Goal: Task Accomplishment & Management: Manage account settings

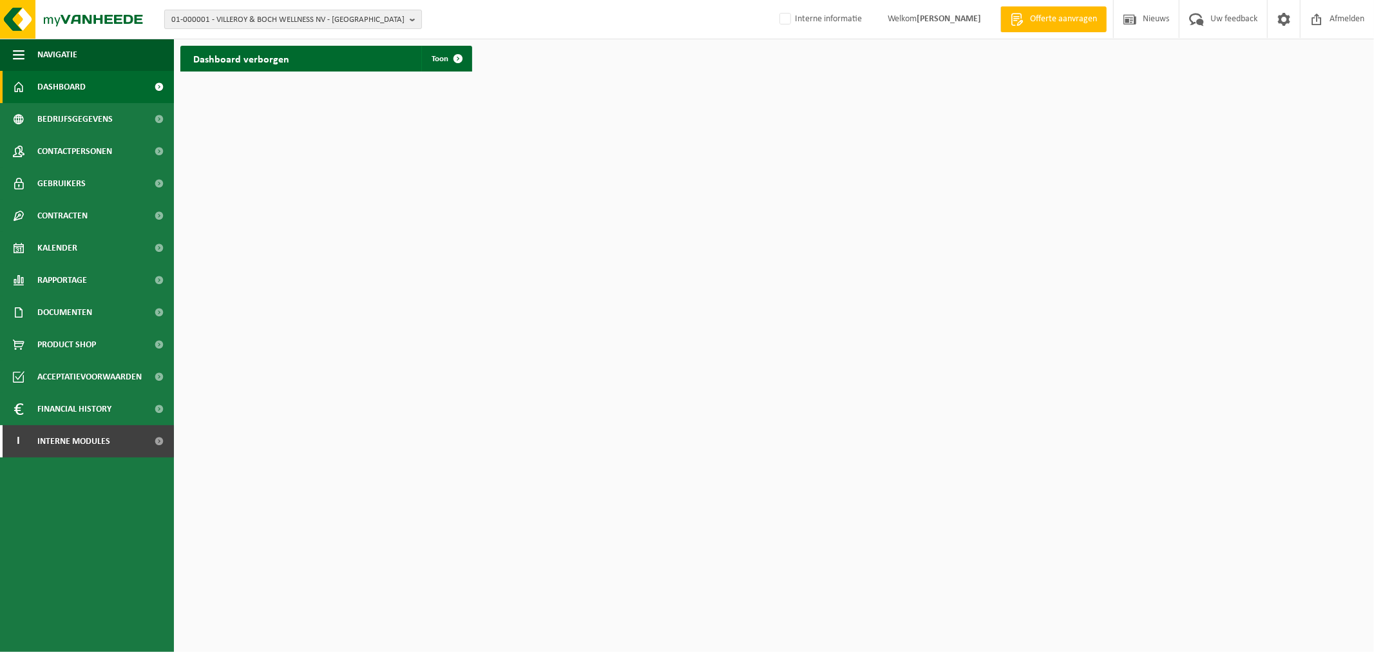
click at [267, 21] on span "01-000001 - VILLEROY & BOCH WELLNESS NV - ROESELARE" at bounding box center [287, 19] width 233 height 19
paste input "10-780809"
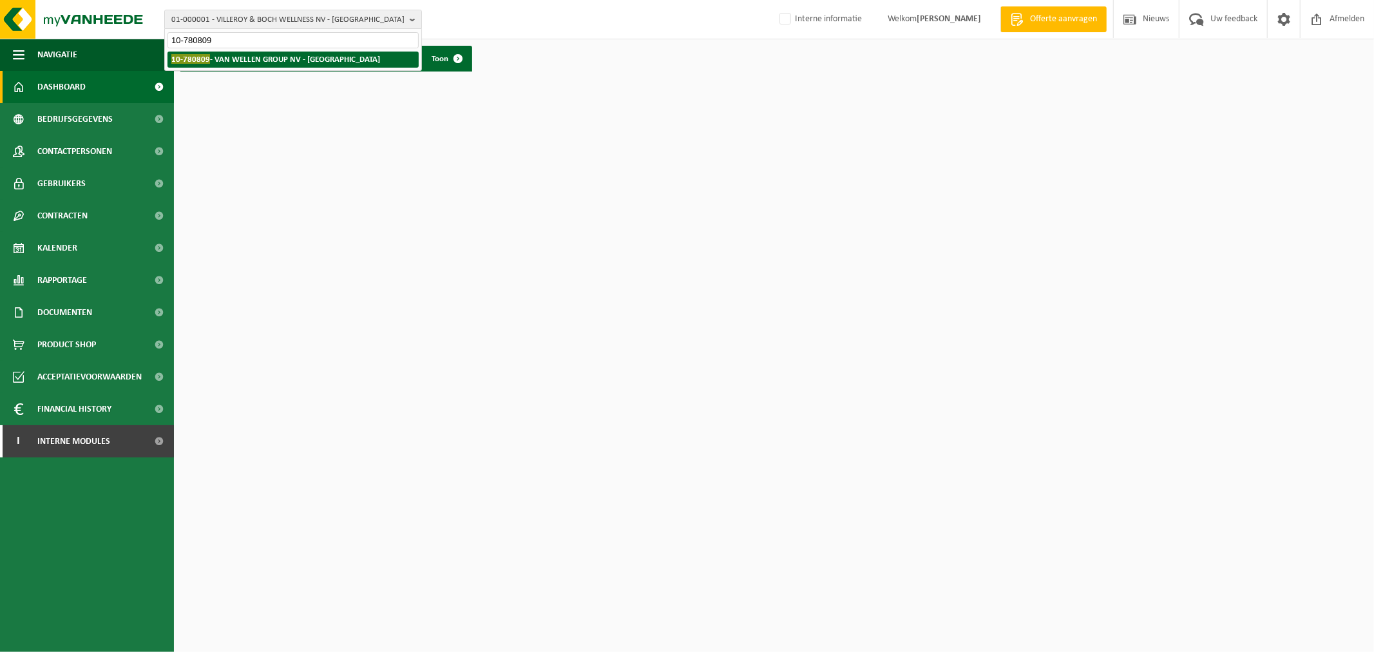
type input "10-780809"
click at [238, 62] on strong "10-780809 - VAN WELLEN GROUP NV - ANTWERPEN" at bounding box center [275, 59] width 209 height 10
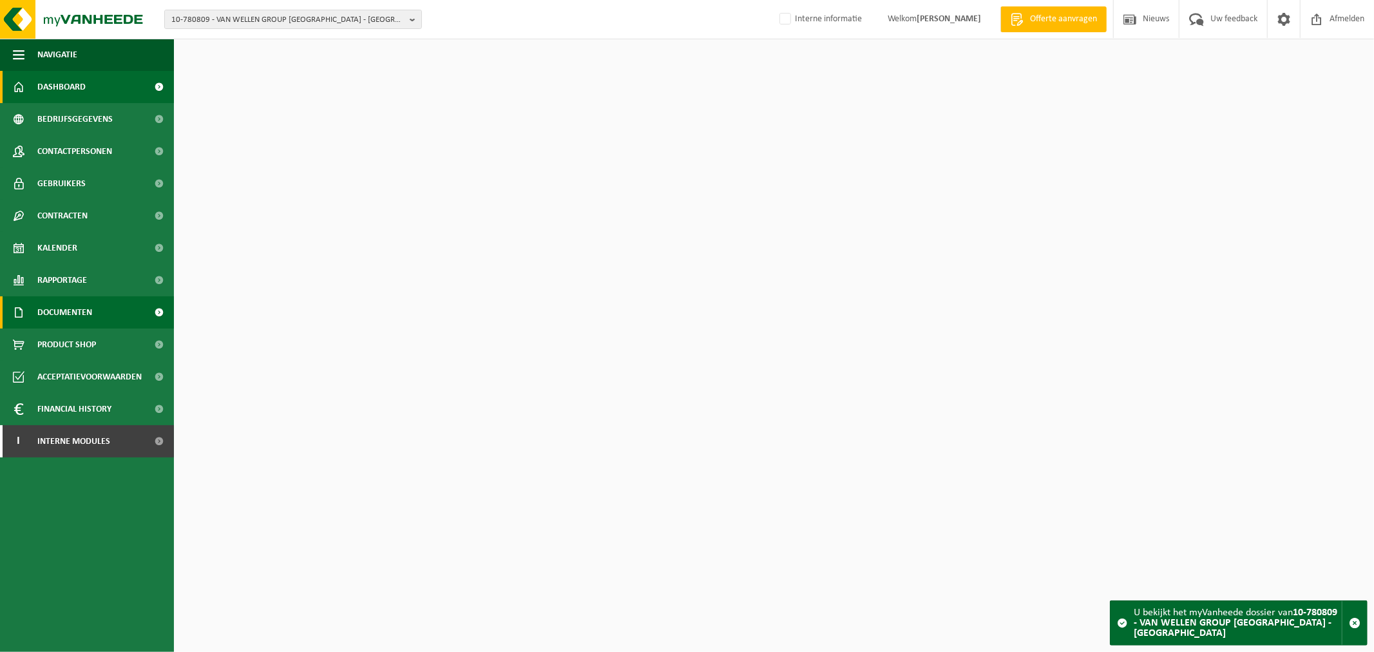
click at [63, 317] on span "Documenten" at bounding box center [64, 312] width 55 height 32
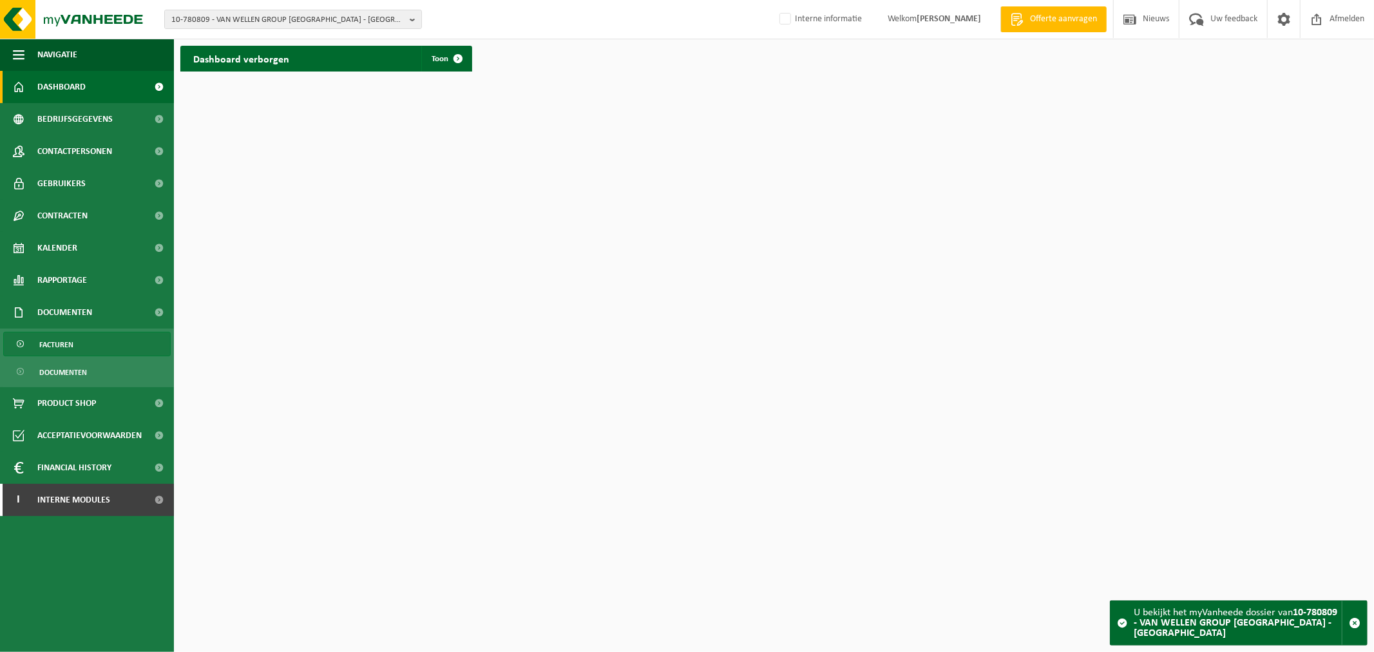
click at [63, 348] on span "Facturen" at bounding box center [56, 344] width 34 height 24
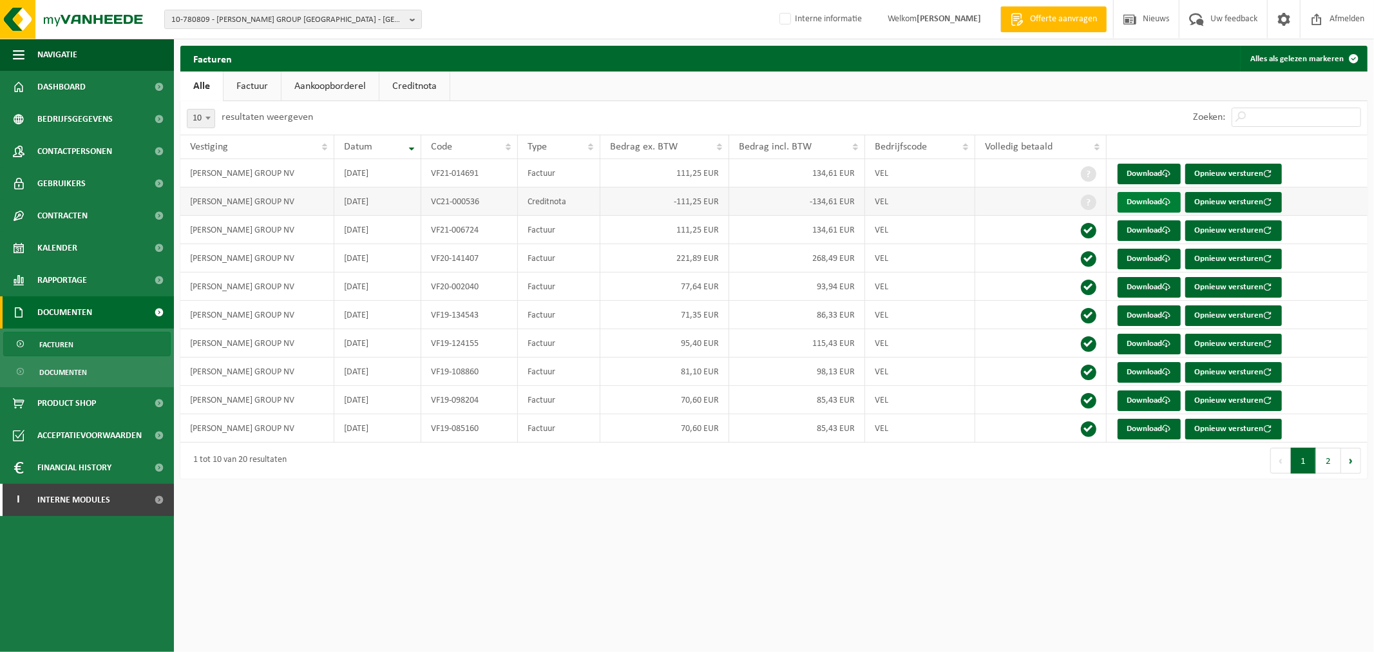
click at [1145, 198] on link "Download" at bounding box center [1149, 202] width 63 height 21
click at [293, 17] on span "10-780809 - VAN WELLEN GROUP NV - ANTWERPEN" at bounding box center [287, 19] width 233 height 19
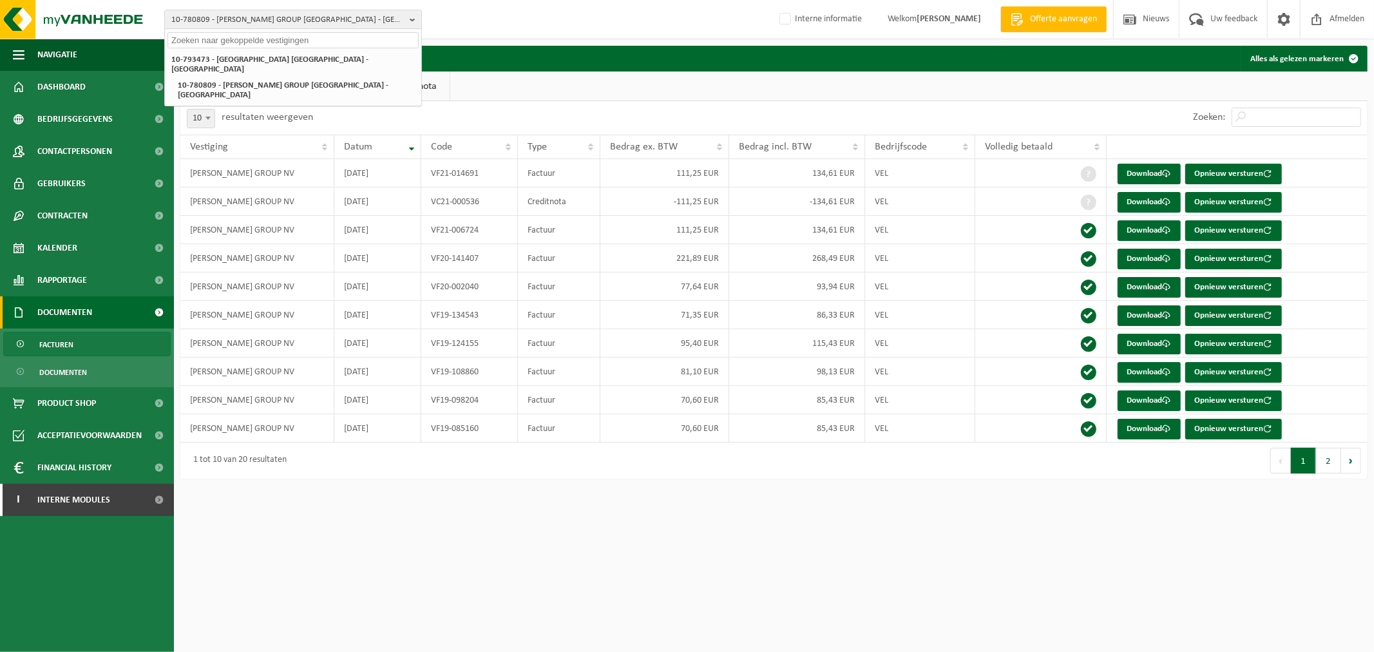
click at [236, 49] on div "10-793473 - STRAATSBURGDOK NV - ANTWERPEN 10-780809 - VAN WELLEN GROUP NV - ANT…" at bounding box center [293, 77] width 256 height 57
click at [244, 55] on strong "10-793473 - STRAATSBURGDOK NV - ANTWERPEN" at bounding box center [269, 64] width 197 height 18
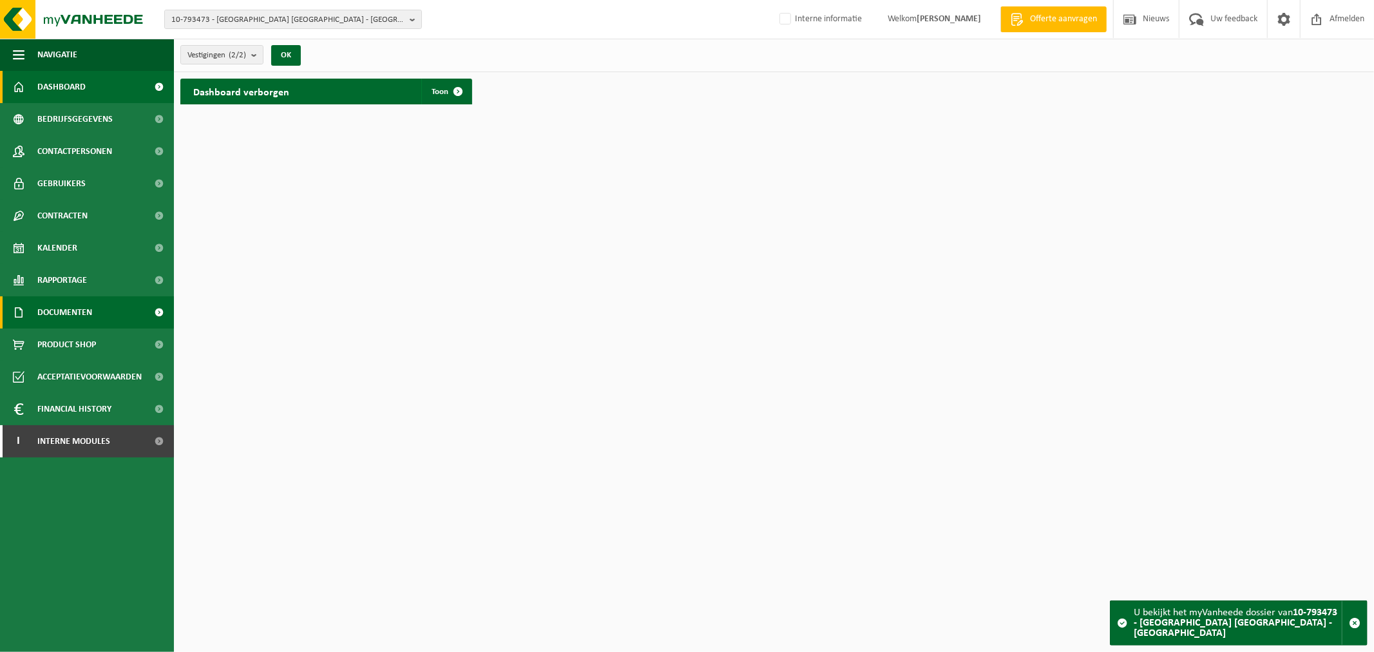
click at [46, 317] on span "Documenten" at bounding box center [64, 312] width 55 height 32
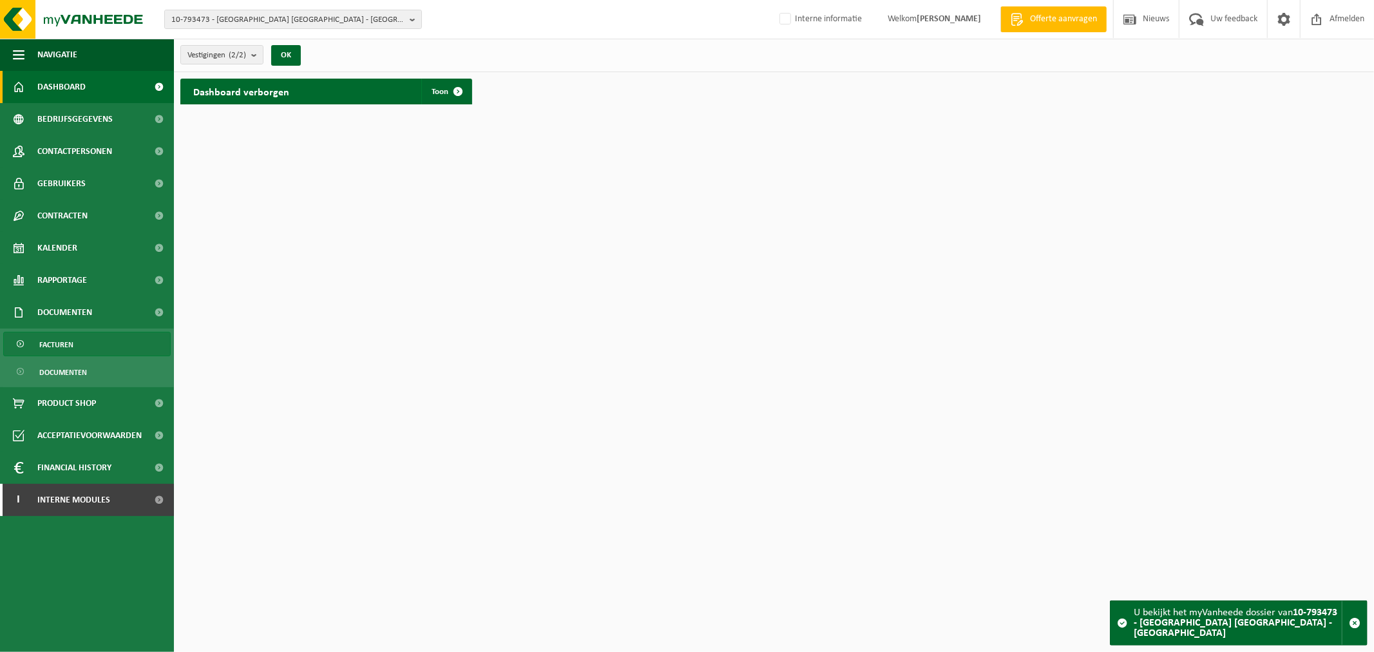
click at [52, 336] on span "Facturen" at bounding box center [56, 344] width 34 height 24
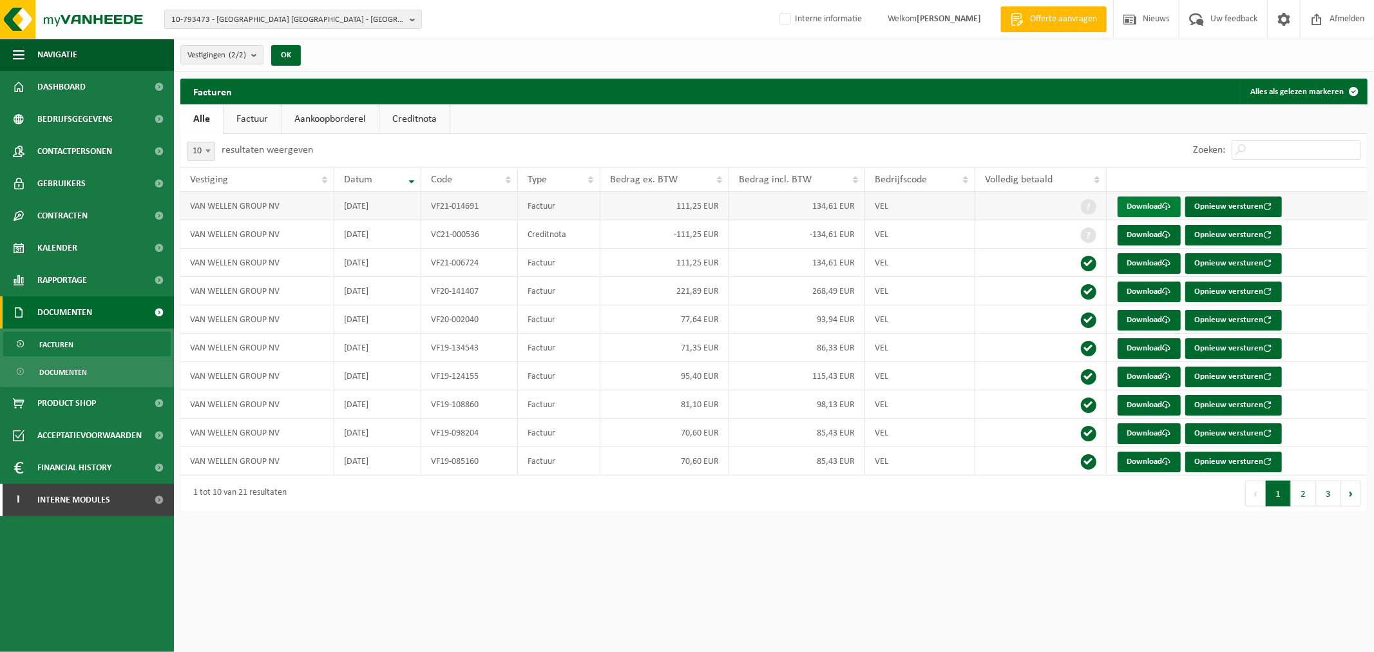
click at [1157, 206] on link "Download" at bounding box center [1149, 206] width 63 height 21
click at [294, 23] on span "10-793473 - STRAATSBURGDOK NV - ANTWERPEN" at bounding box center [287, 19] width 233 height 19
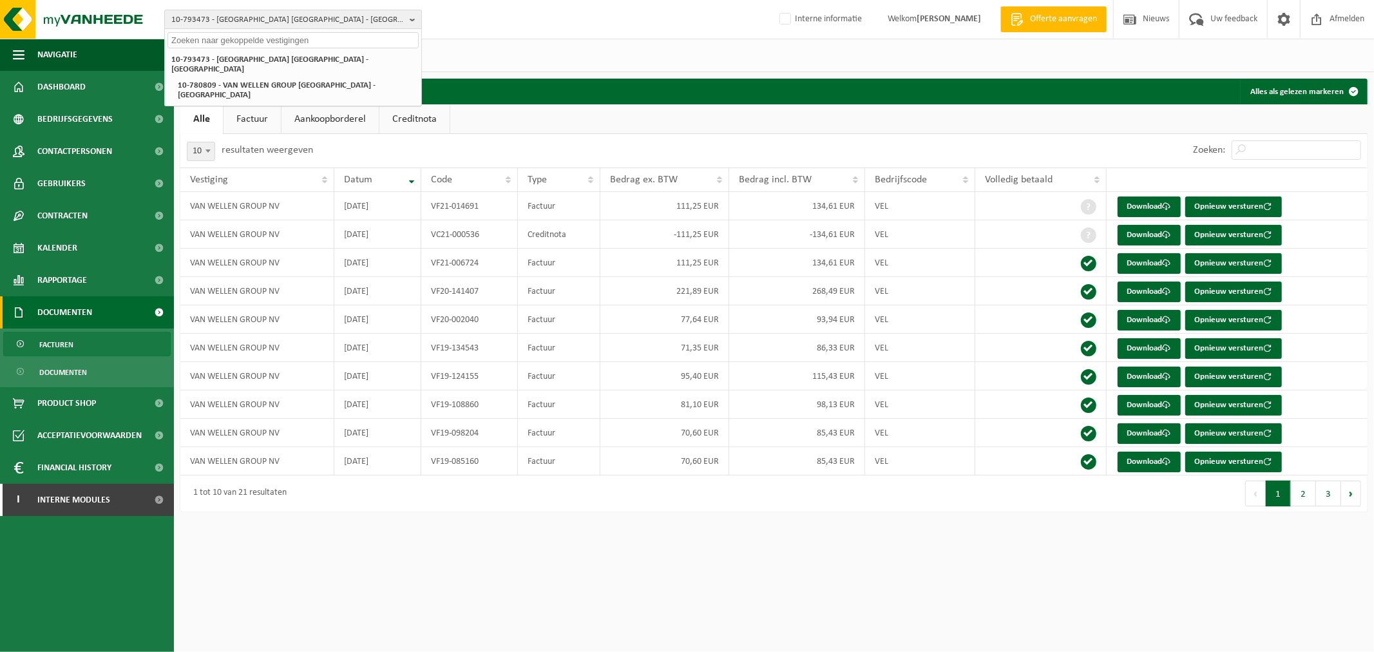
paste input "10-818567"
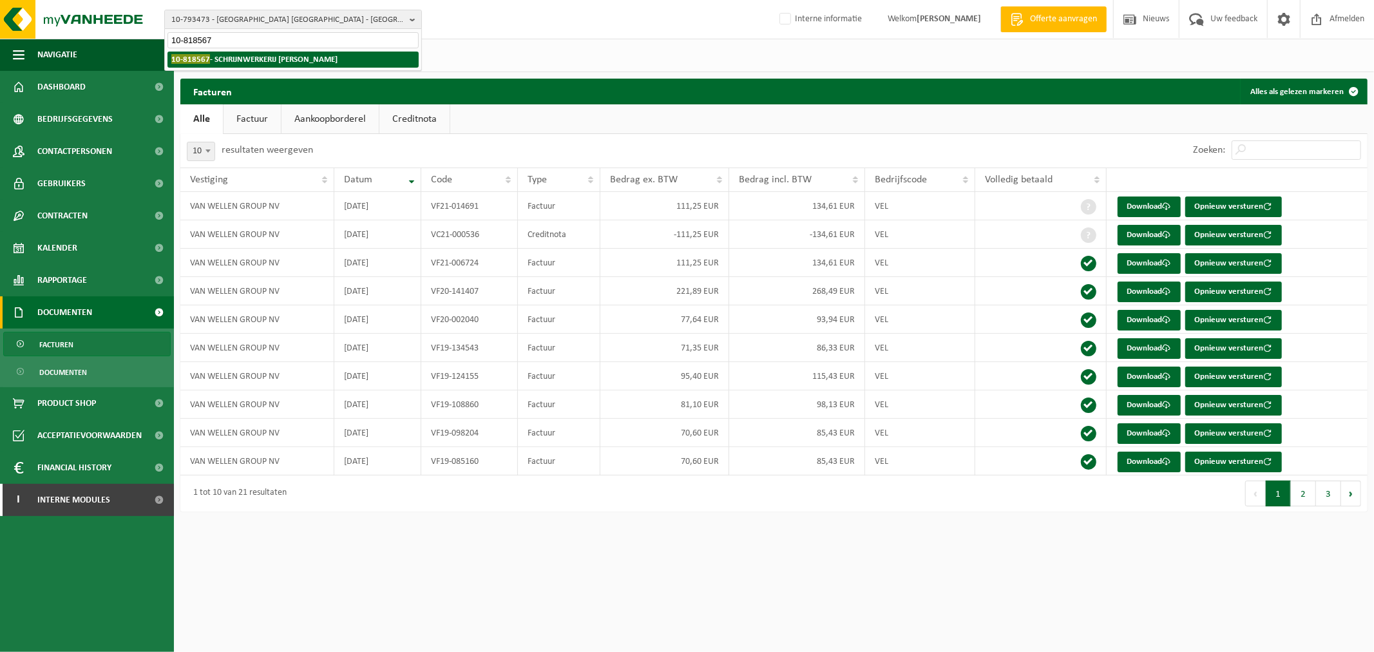
type input "10-818567"
click at [235, 59] on strong "10-818567 - SCHRIJNWERKERIJ DE CRAENE STEVEN - ZULTE" at bounding box center [254, 59] width 166 height 10
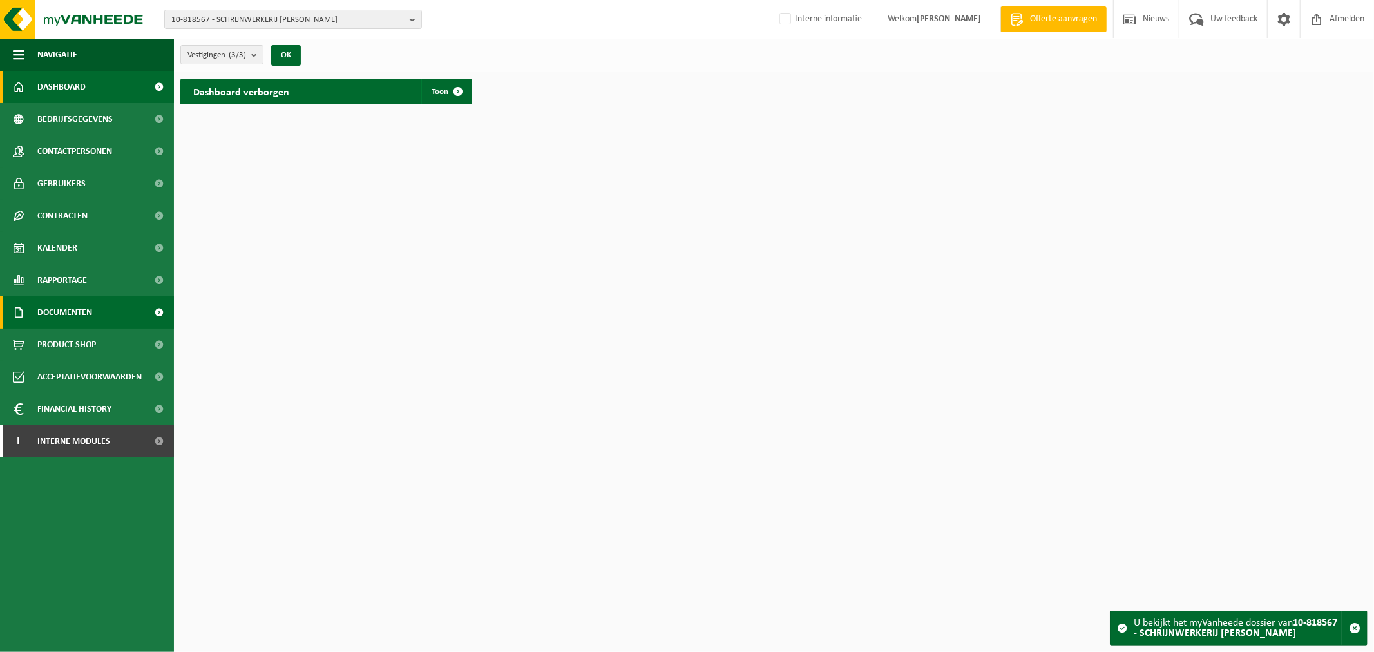
click at [80, 327] on span "Documenten" at bounding box center [64, 312] width 55 height 32
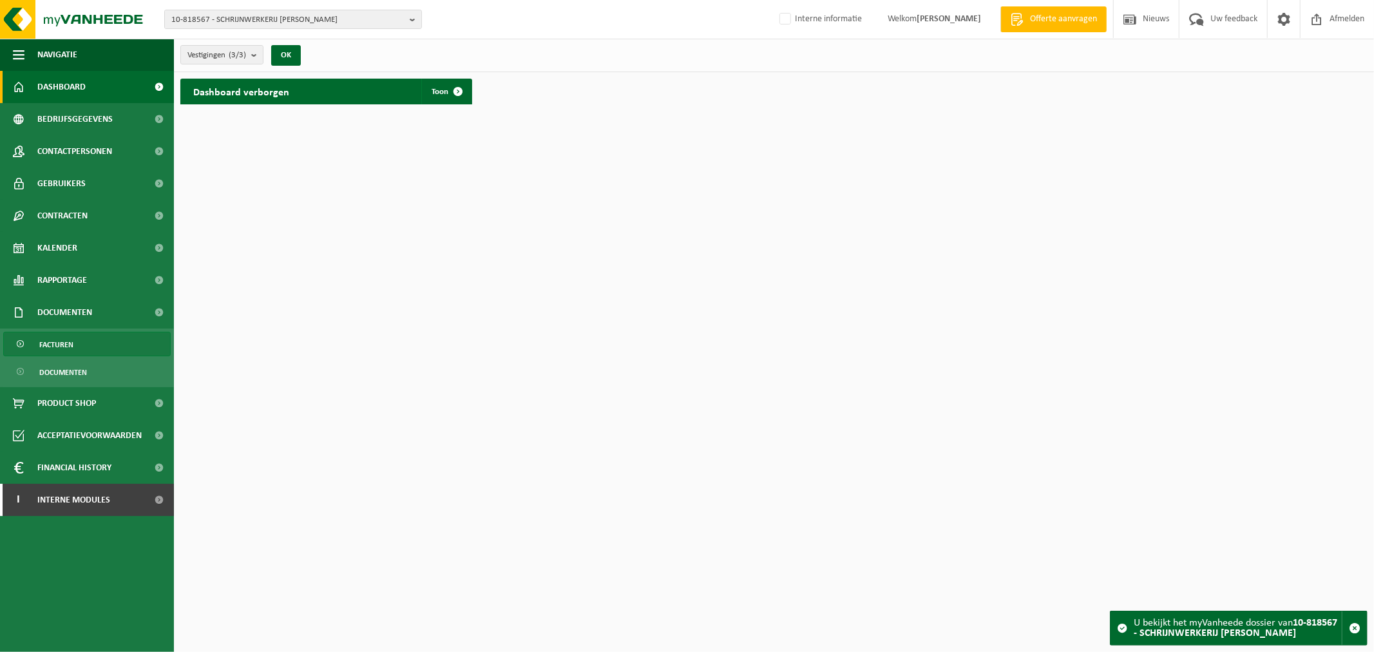
click at [78, 332] on link "Facturen" at bounding box center [87, 344] width 168 height 24
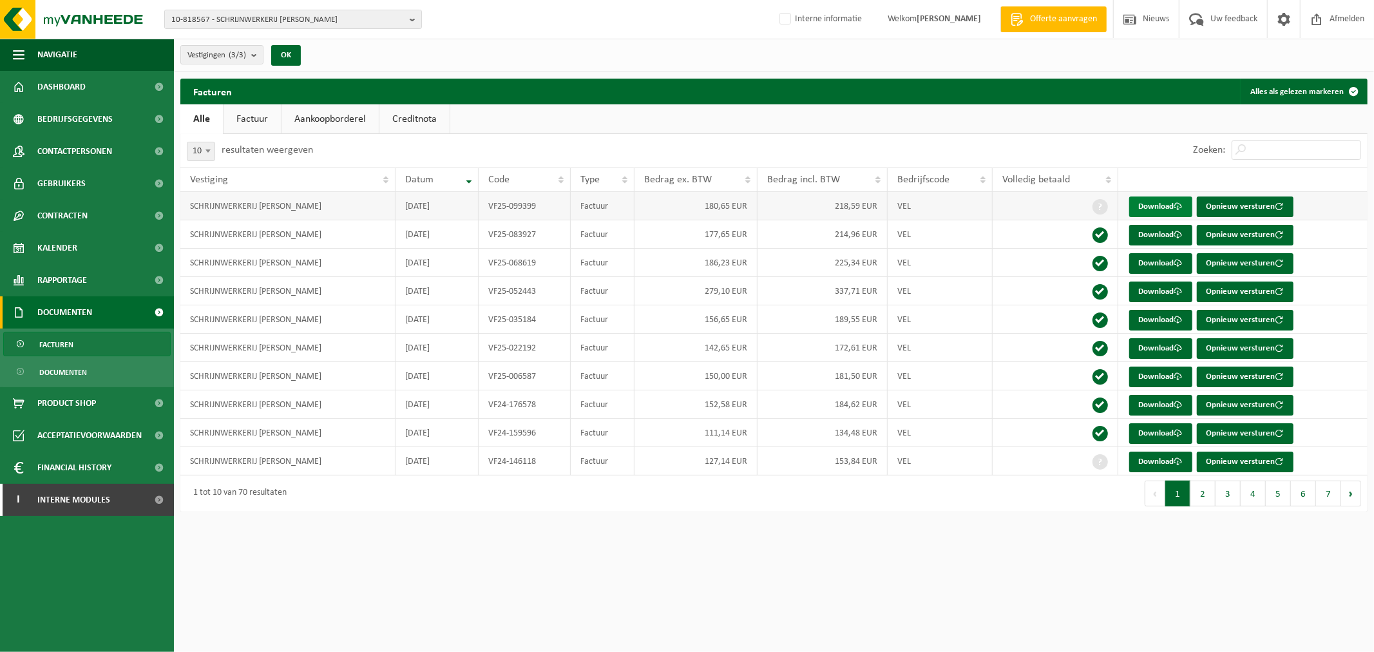
click at [1133, 202] on link "Download" at bounding box center [1160, 206] width 63 height 21
click at [446, 521] on div "Navigatie Offerte aanvragen Nieuws Uw feedback Afmelden Dashboard Bedrijfsgegev…" at bounding box center [687, 262] width 1374 height 524
click at [769, 564] on html "10-818567 - SCHRIJNWERKERIJ DE CRAENE STEVEN - ZULTE 10-818567 - SCHRIJNWERKERI…" at bounding box center [687, 326] width 1374 height 652
click at [269, 19] on span "10-818567 - SCHRIJNWERKERIJ DE CRAENE STEVEN - ZULTE" at bounding box center [287, 19] width 233 height 19
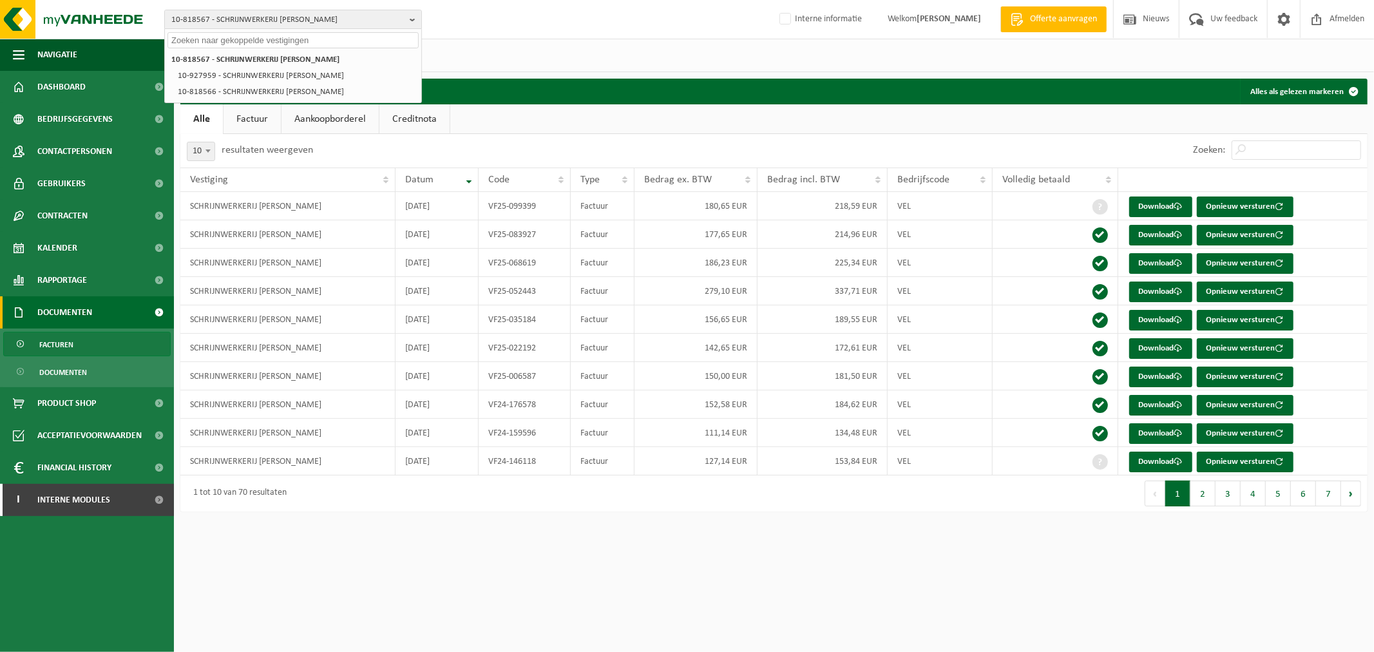
click at [381, 43] on input "text" at bounding box center [293, 40] width 251 height 16
click at [343, 35] on input "text" at bounding box center [293, 40] width 251 height 16
click at [287, 37] on input "text" at bounding box center [293, 40] width 251 height 16
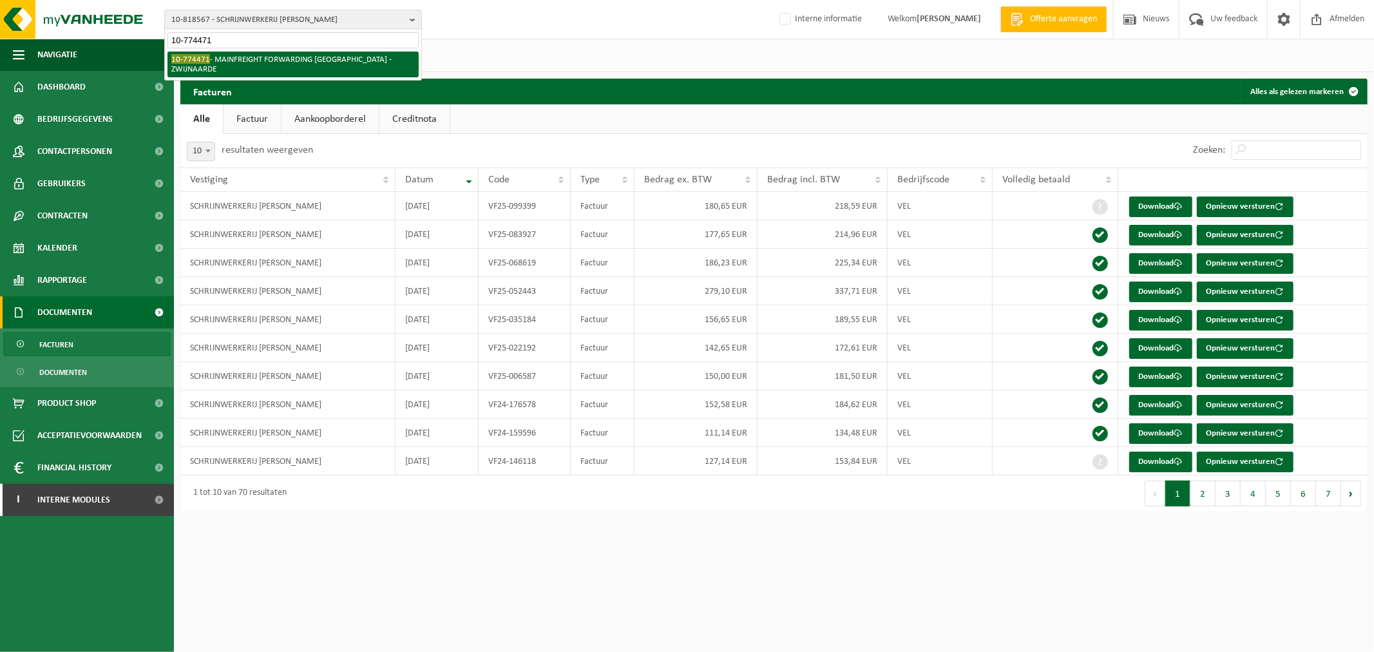
type input "10-774471"
drag, startPoint x: 299, startPoint y: 61, endPoint x: 335, endPoint y: 71, distance: 37.4
click at [300, 61] on li "10-774471 - MAINFREIGHT FORWARDING BELGIUM - ZWIJNAARDE" at bounding box center [293, 65] width 251 height 26
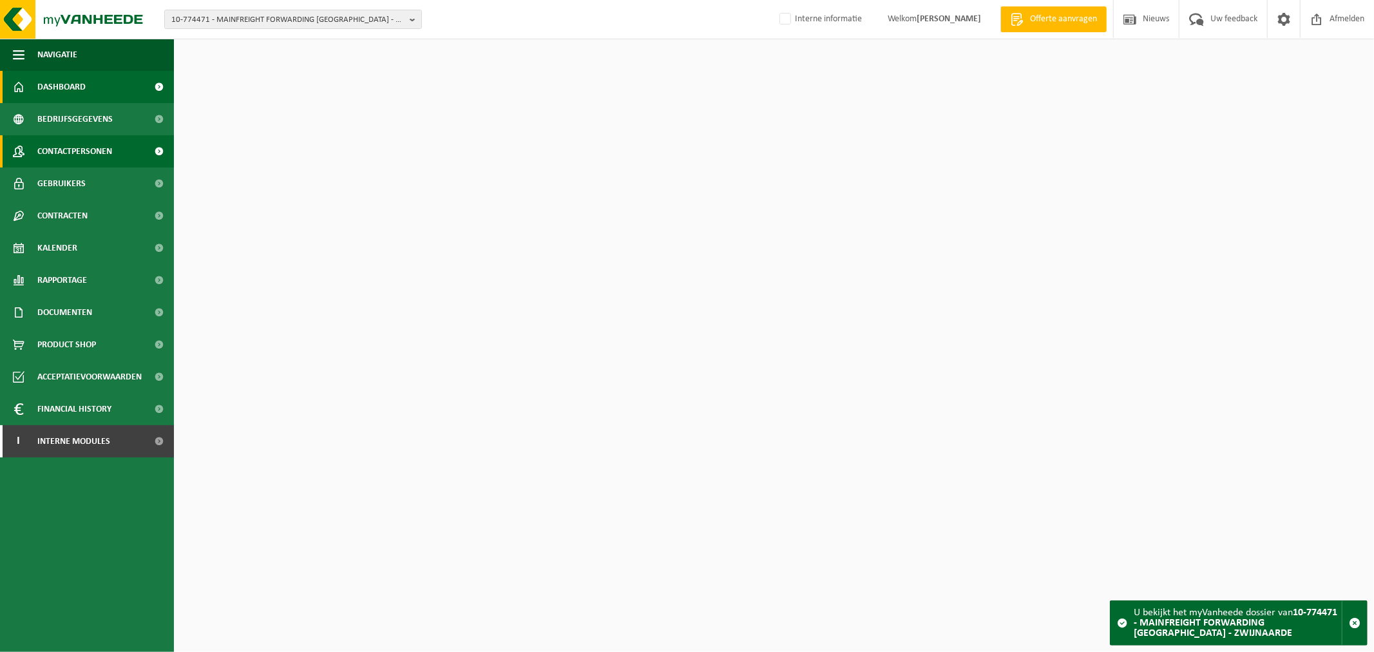
click at [117, 145] on link "Contactpersonen" at bounding box center [87, 151] width 174 height 32
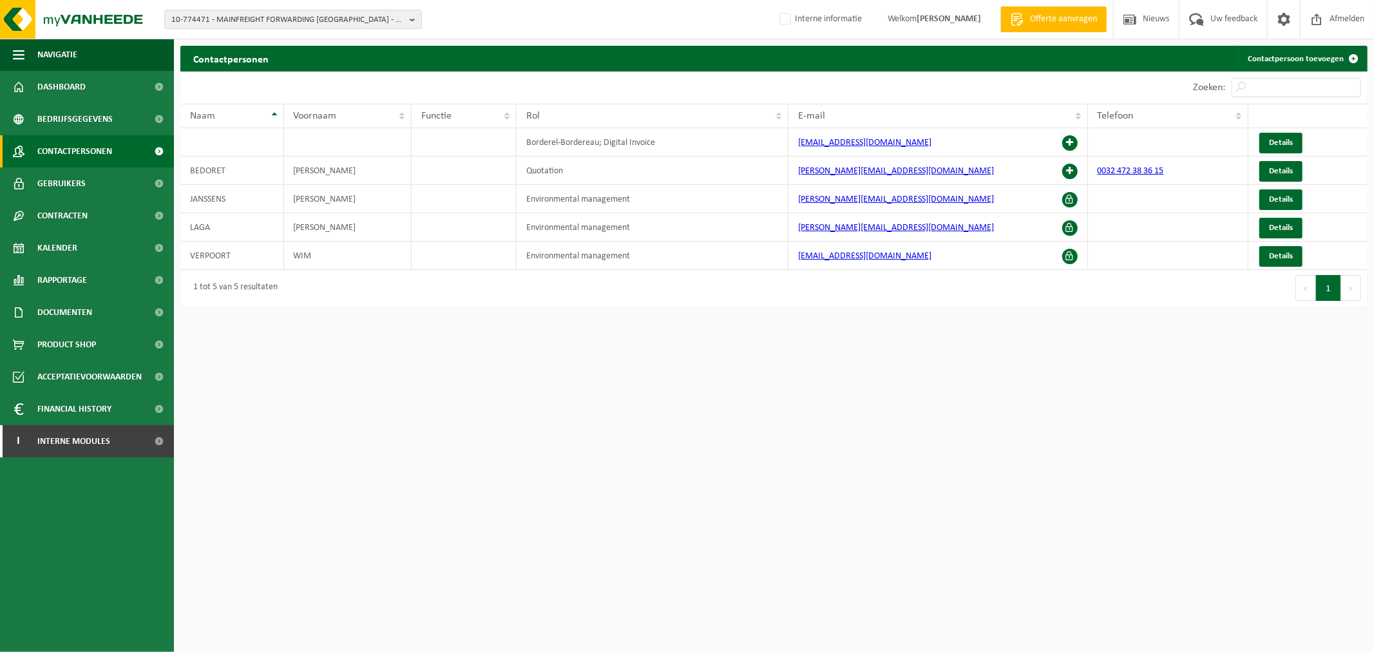
click at [971, 519] on html "10-774471 - MAINFREIGHT FORWARDING BELGIUM - ZWIJNAARDE 01-904249 - MAINFREIGHT…" at bounding box center [687, 326] width 1374 height 652
click at [354, 12] on span "10-774471 - MAINFREIGHT FORWARDING [GEOGRAPHIC_DATA] - ZWIJNAARDE" at bounding box center [287, 19] width 233 height 19
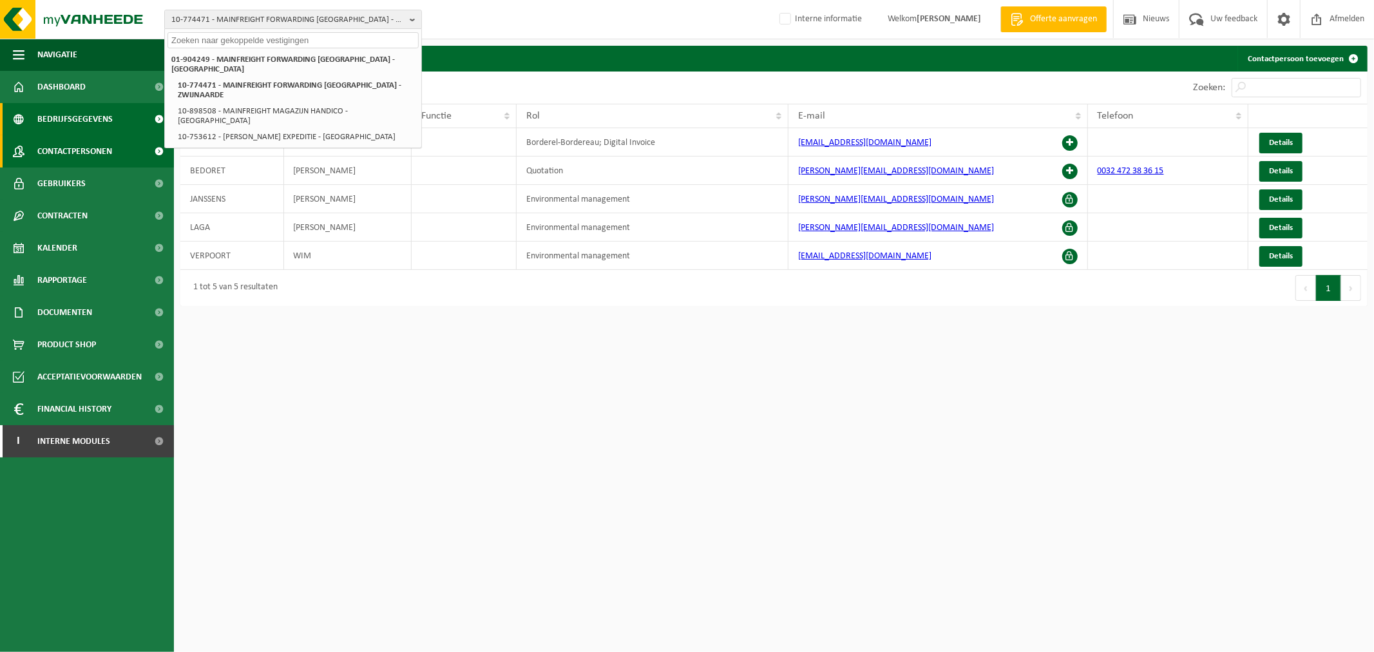
click at [60, 122] on span "Bedrijfsgegevens" at bounding box center [74, 119] width 75 height 32
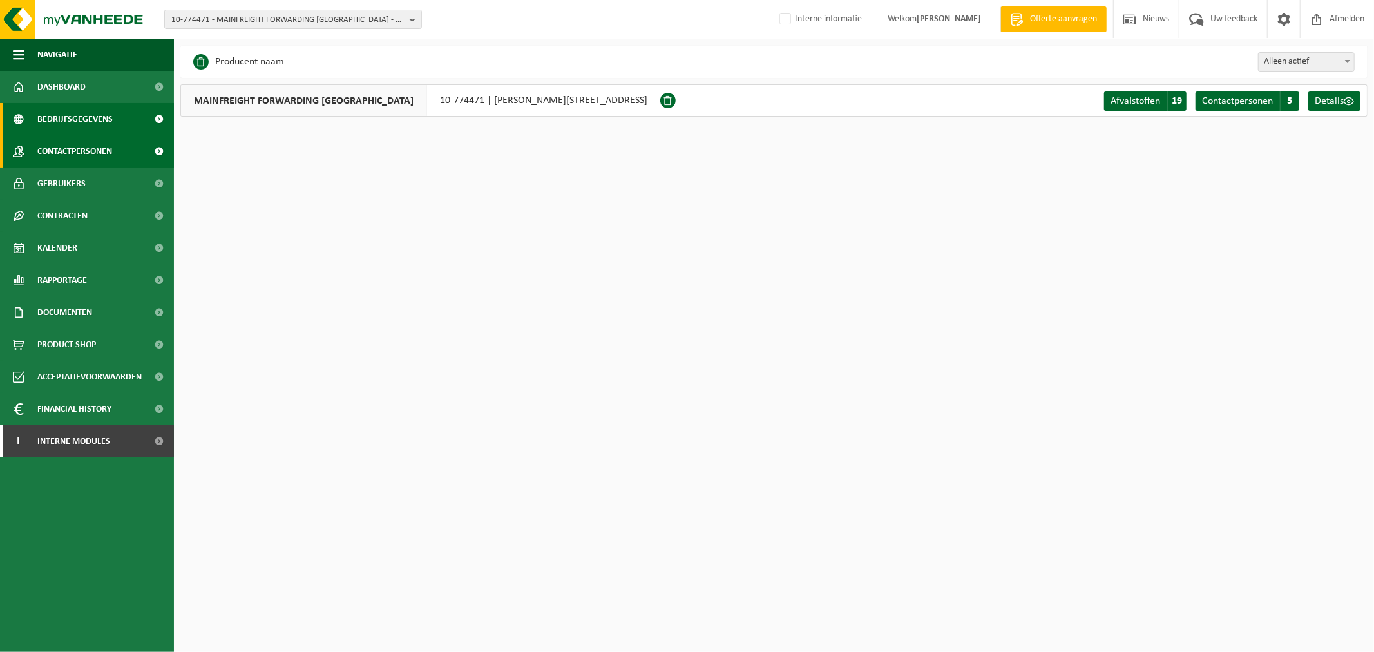
click at [82, 150] on span "Contactpersonen" at bounding box center [74, 151] width 75 height 32
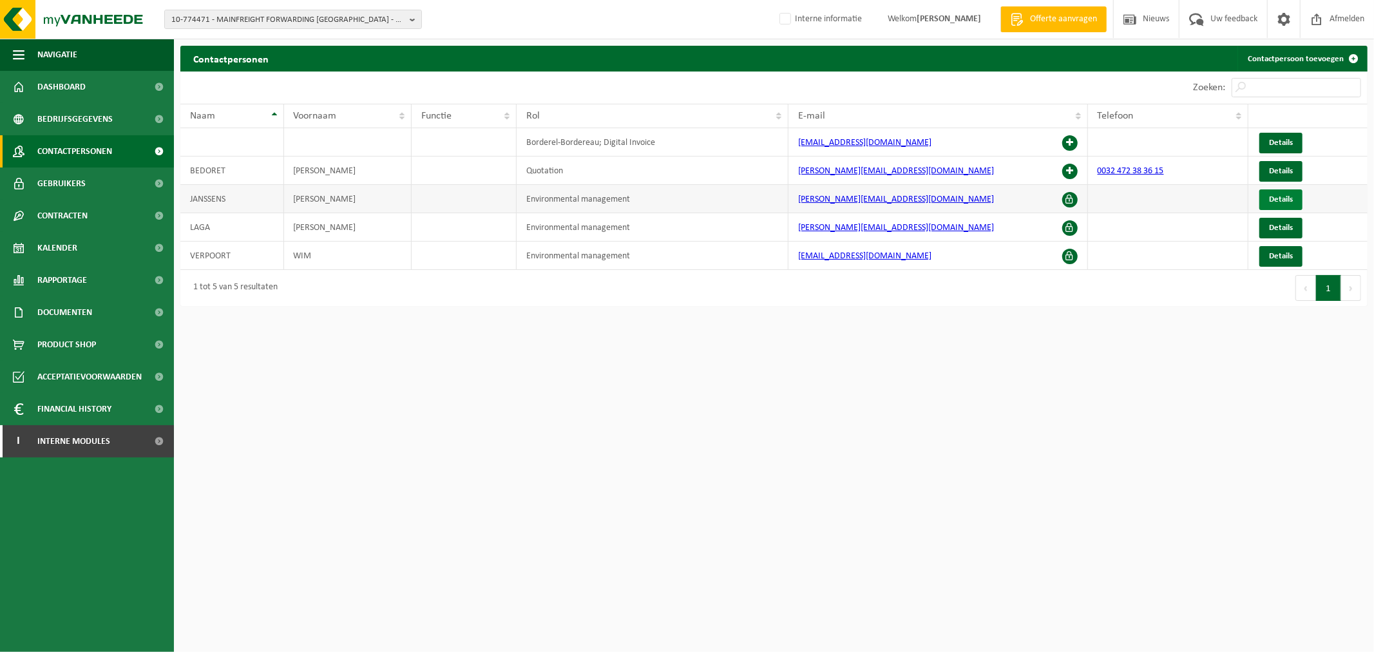
click at [1261, 200] on link "Details" at bounding box center [1281, 199] width 43 height 21
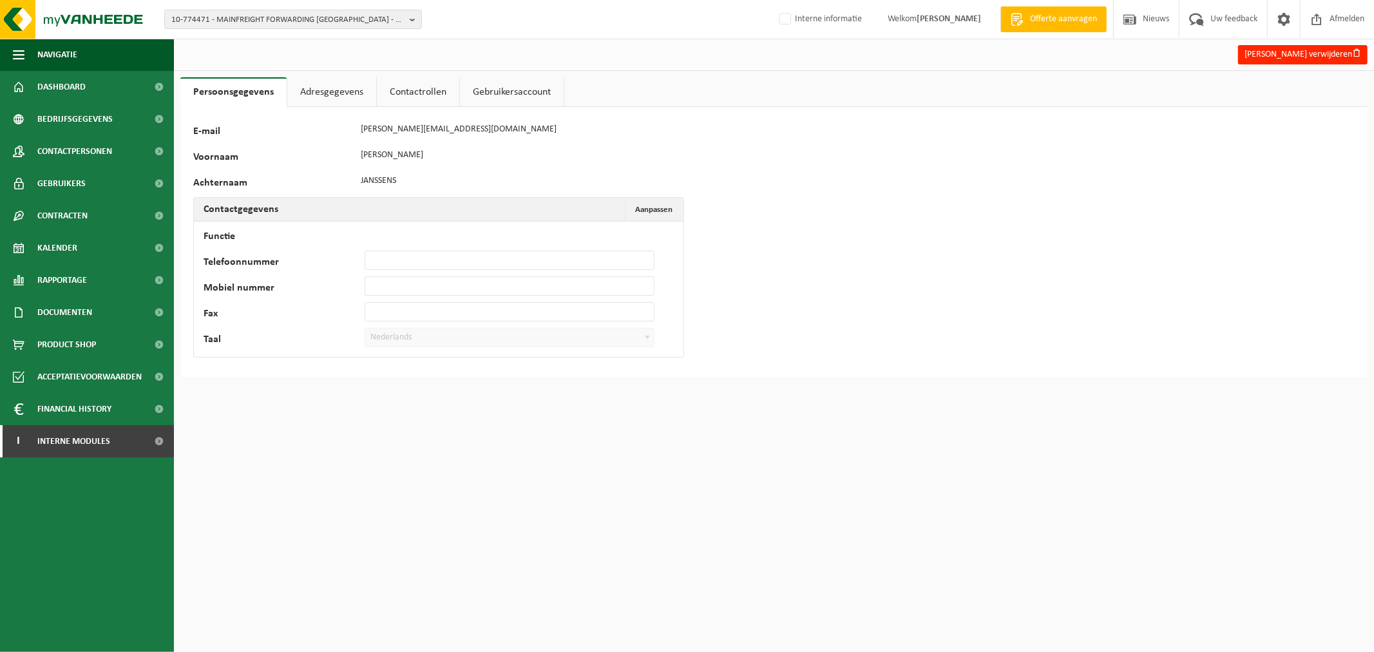
click at [400, 88] on link "Contactrollen" at bounding box center [418, 92] width 82 height 30
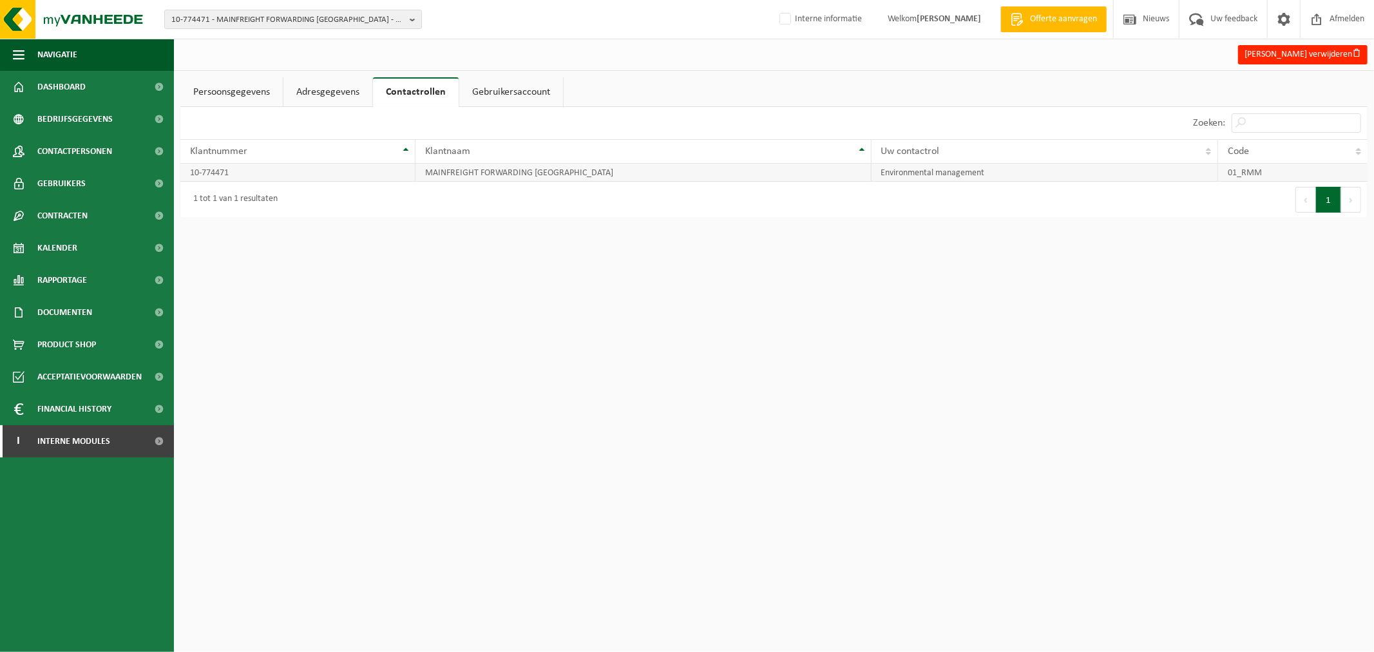
click at [1009, 170] on td "Environmental management" at bounding box center [1045, 173] width 347 height 18
drag, startPoint x: 997, startPoint y: 172, endPoint x: 801, endPoint y: 176, distance: 196.5
click at [801, 176] on tr "10-774471 MAINFREIGHT FORWARDING BELGIUM Environmental management 01_RMM" at bounding box center [773, 173] width 1187 height 18
click at [430, 472] on html "10-774471 - MAINFREIGHT FORWARDING BELGIUM - ZWIJNAARDE 01-904249 - MAINFREIGHT…" at bounding box center [687, 326] width 1374 height 652
click at [110, 115] on span "Bedrijfsgegevens" at bounding box center [74, 119] width 75 height 32
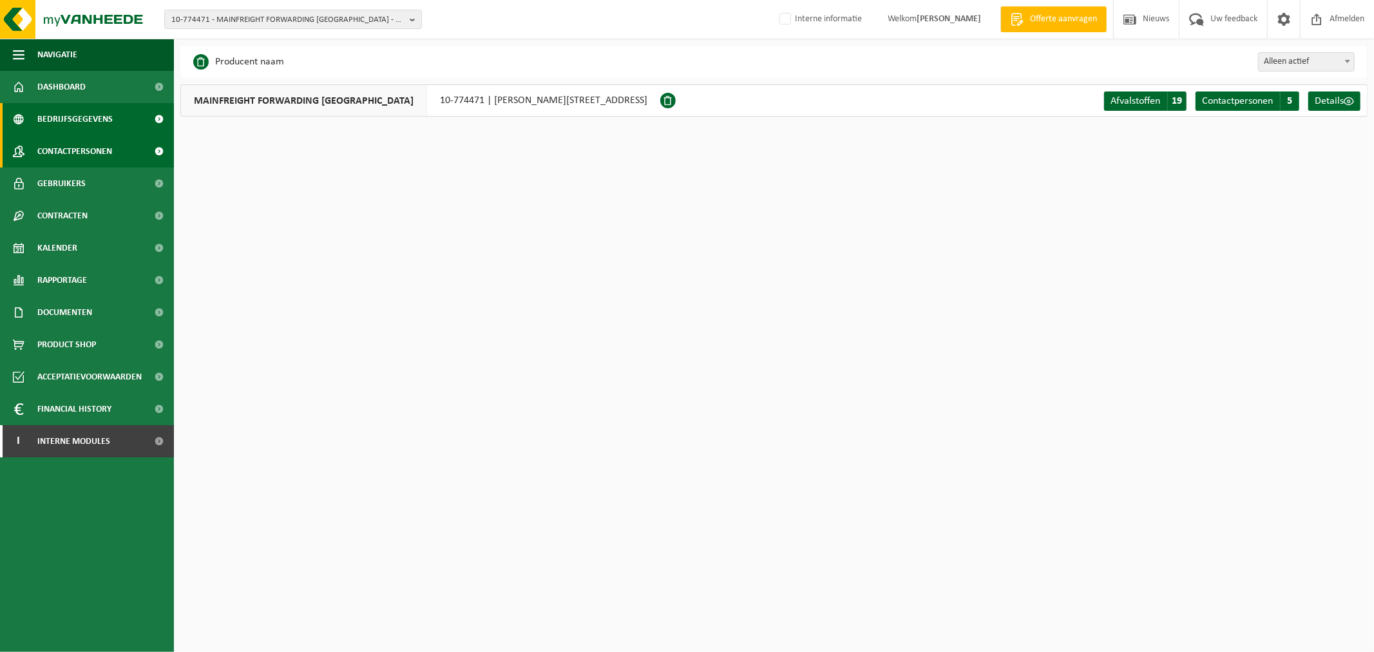
click at [126, 151] on link "Contactpersonen" at bounding box center [87, 151] width 174 height 32
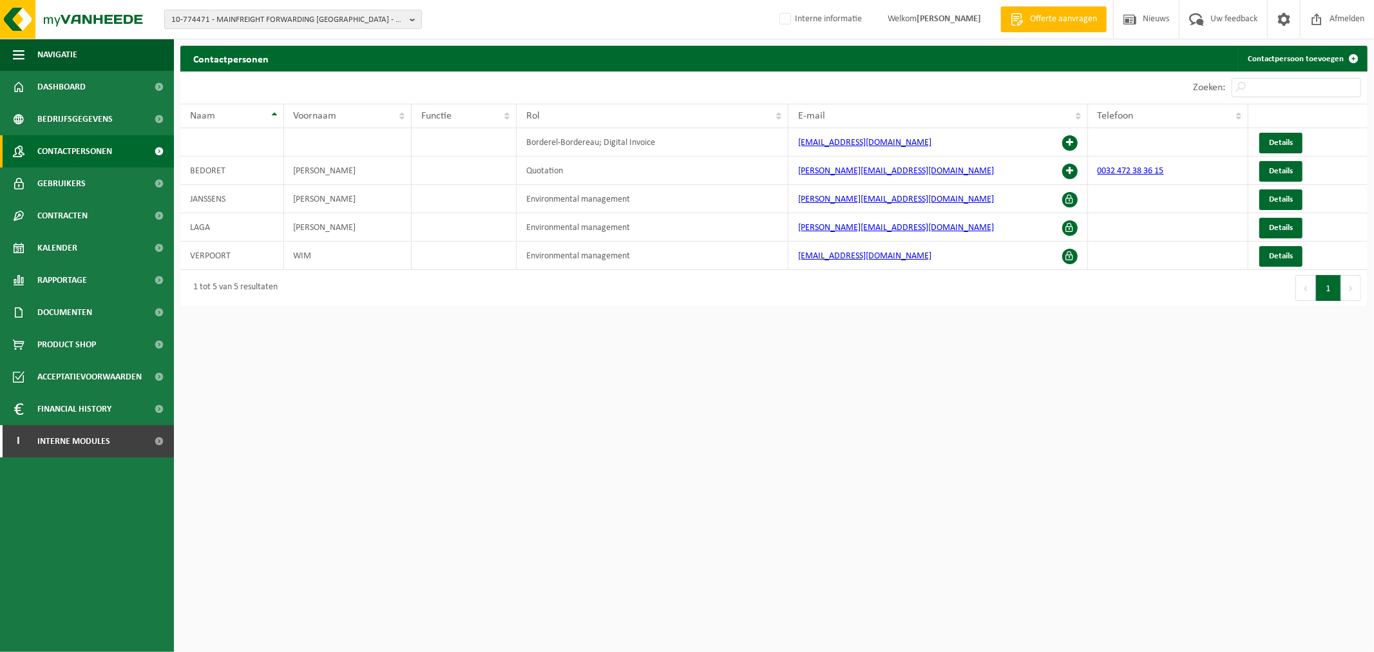
click at [350, 23] on span "10-774471 - MAINFREIGHT FORWARDING [GEOGRAPHIC_DATA] - ZWIJNAARDE" at bounding box center [287, 19] width 233 height 19
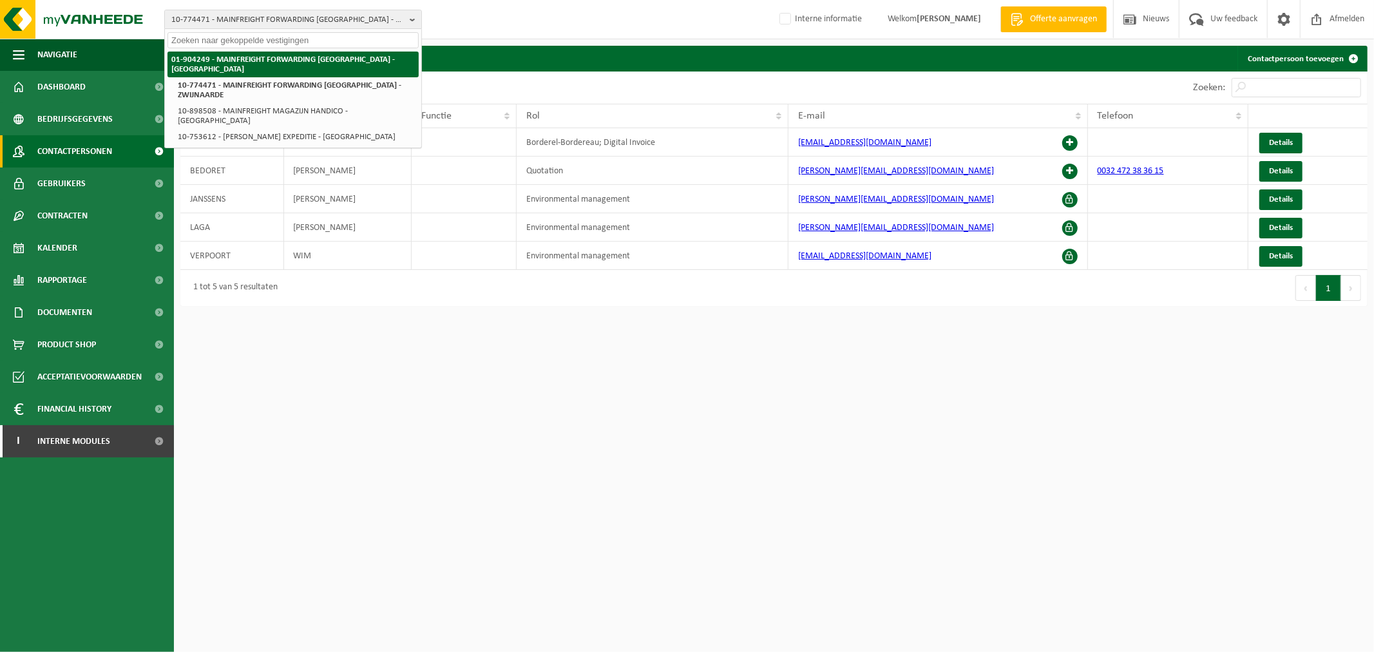
click at [293, 52] on li "01-904249 - MAINFREIGHT FORWARDING [GEOGRAPHIC_DATA] - [GEOGRAPHIC_DATA]" at bounding box center [293, 65] width 251 height 26
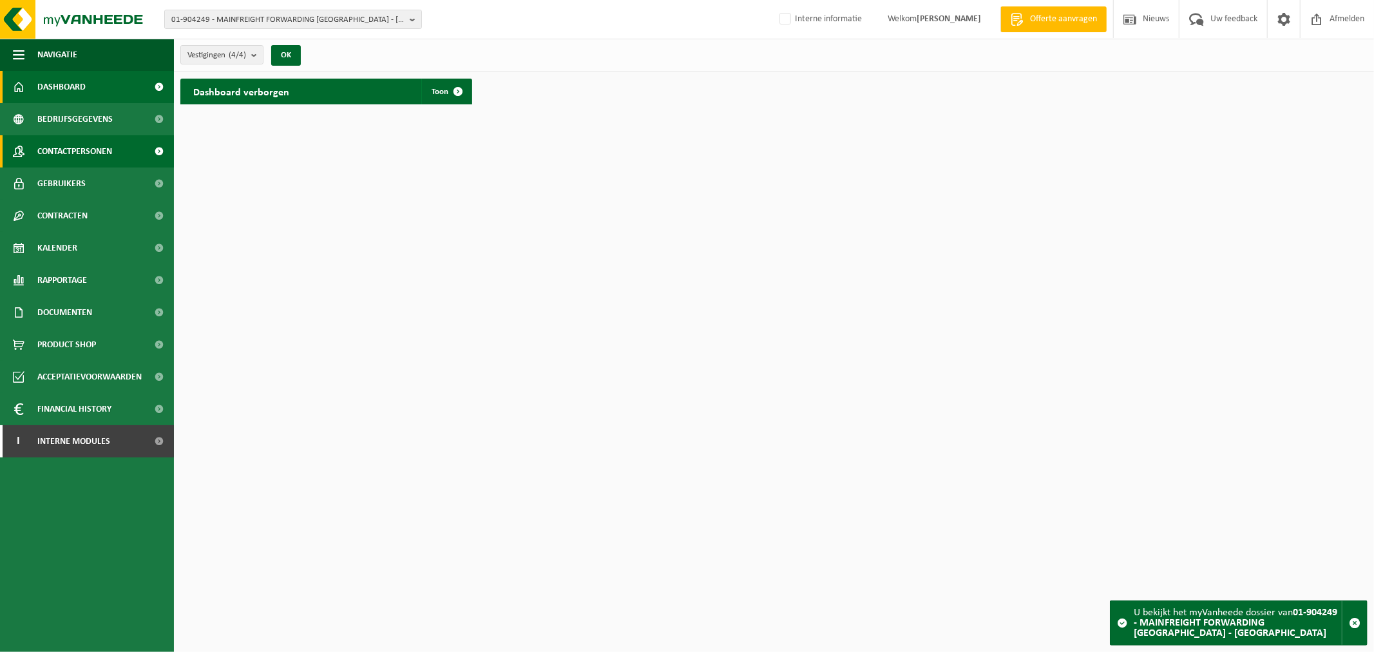
click at [50, 157] on span "Contactpersonen" at bounding box center [74, 151] width 75 height 32
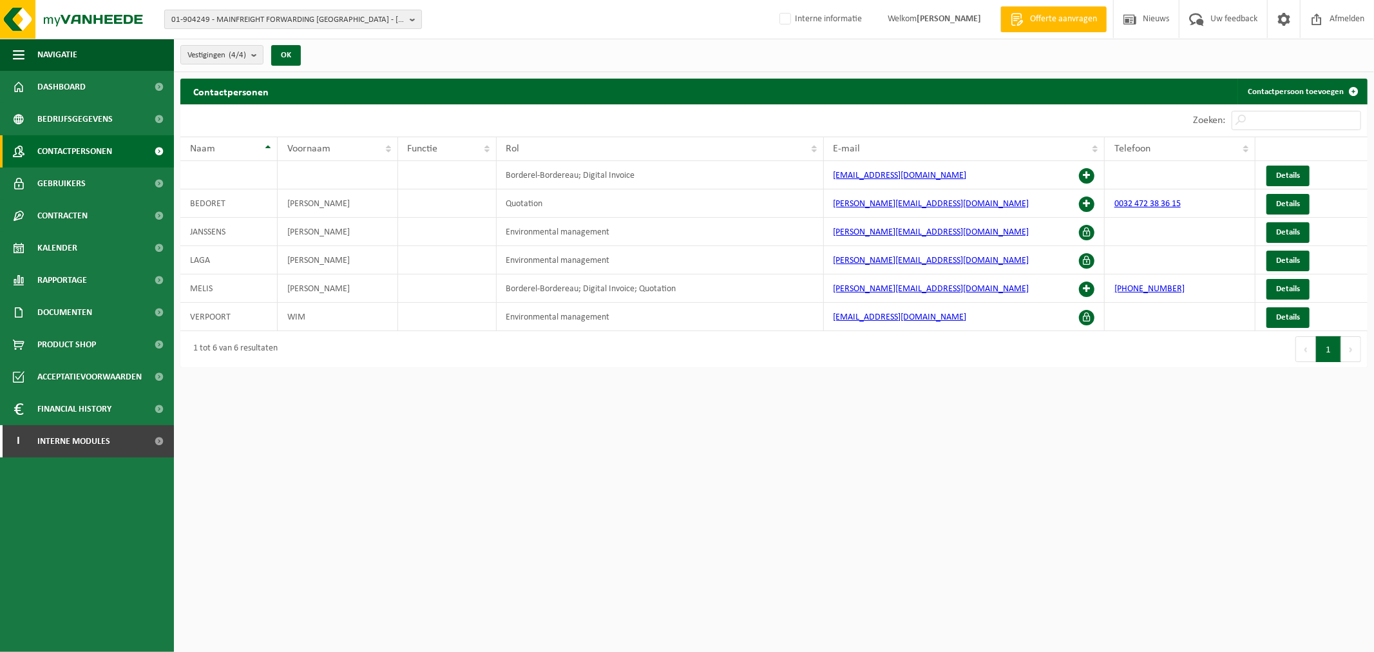
click at [390, 14] on span "01-904249 - MAINFREIGHT FORWARDING [GEOGRAPHIC_DATA] - [GEOGRAPHIC_DATA]" at bounding box center [287, 19] width 233 height 19
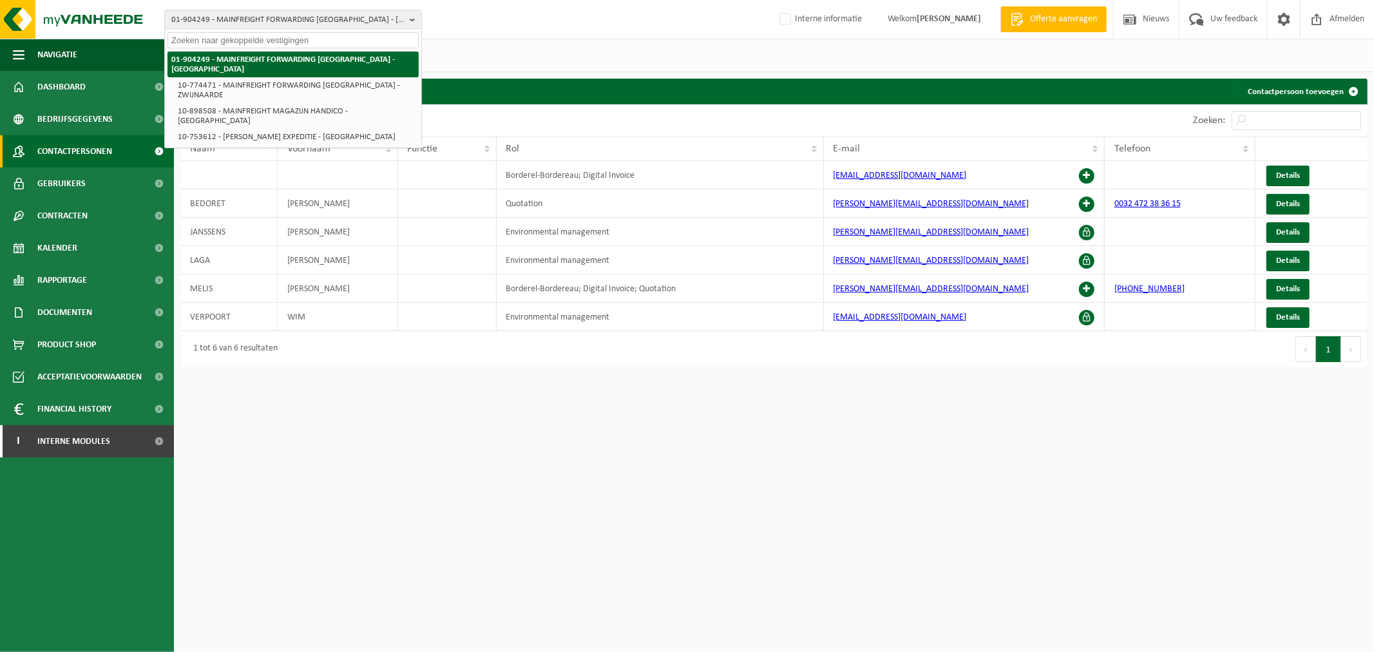
click at [302, 59] on strong "01-904249 - MAINFREIGHT FORWARDING [GEOGRAPHIC_DATA] - [GEOGRAPHIC_DATA]" at bounding box center [283, 64] width 224 height 18
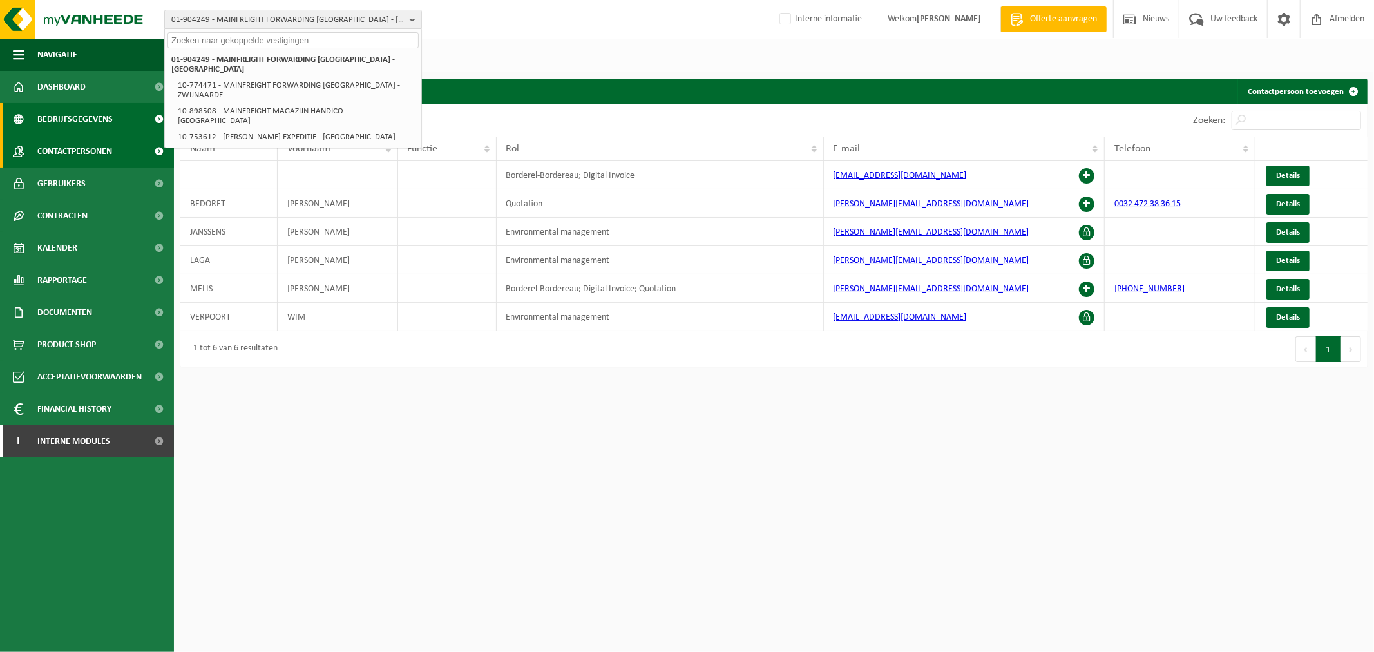
click at [65, 120] on span "Bedrijfsgegevens" at bounding box center [74, 119] width 75 height 32
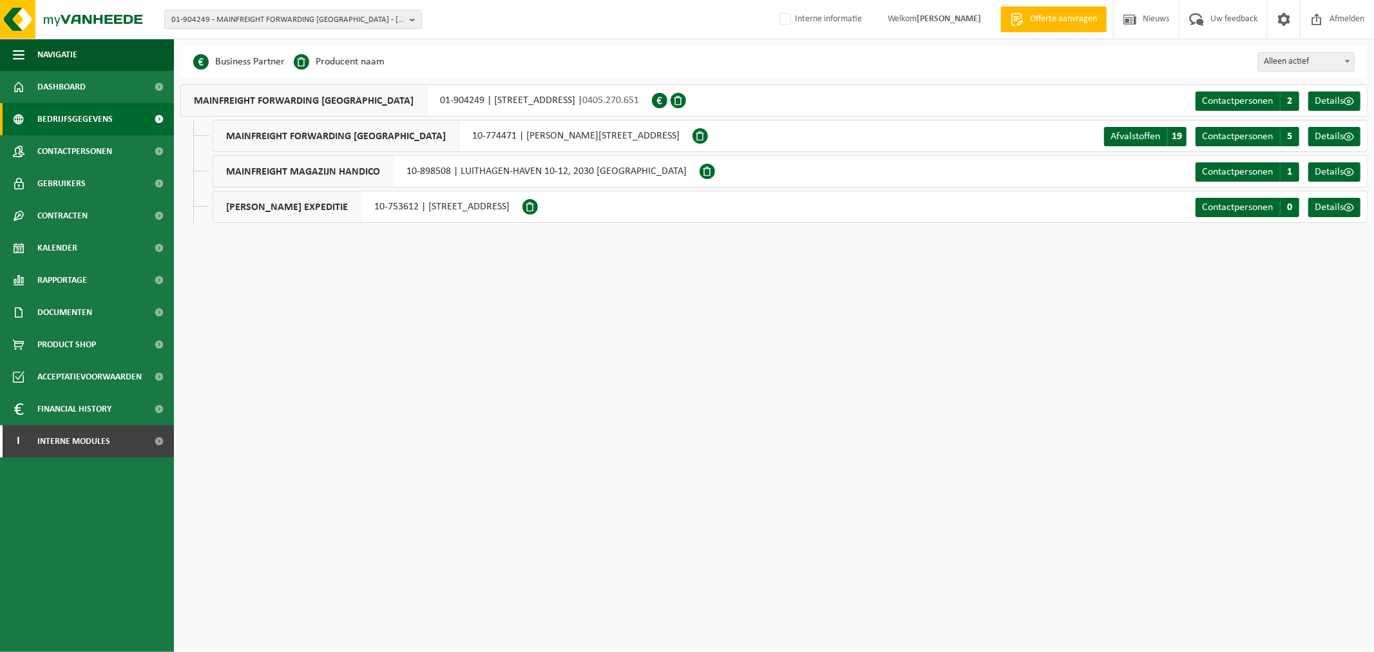
click at [600, 295] on html "01-904249 - MAINFREIGHT FORWARDING BELGIUM - OOSTENDE 01-904249 - MAINFREIGHT F…" at bounding box center [687, 326] width 1374 height 652
click at [745, 241] on div "Navigatie Offerte aanvragen Nieuws Uw feedback Afmelden Dashboard Bedrijfsgegev…" at bounding box center [687, 121] width 1374 height 242
click at [874, 89] on div "MAINFREIGHT FORWARDING BELGIUM 01-904249 | ZANDVOORDESTRAAT 362, 8400 OOSTENDE …" at bounding box center [773, 100] width 1187 height 32
drag, startPoint x: 642, startPoint y: 99, endPoint x: 680, endPoint y: 100, distance: 38.0
click at [639, 100] on span "0405.270.651" at bounding box center [610, 100] width 57 height 10
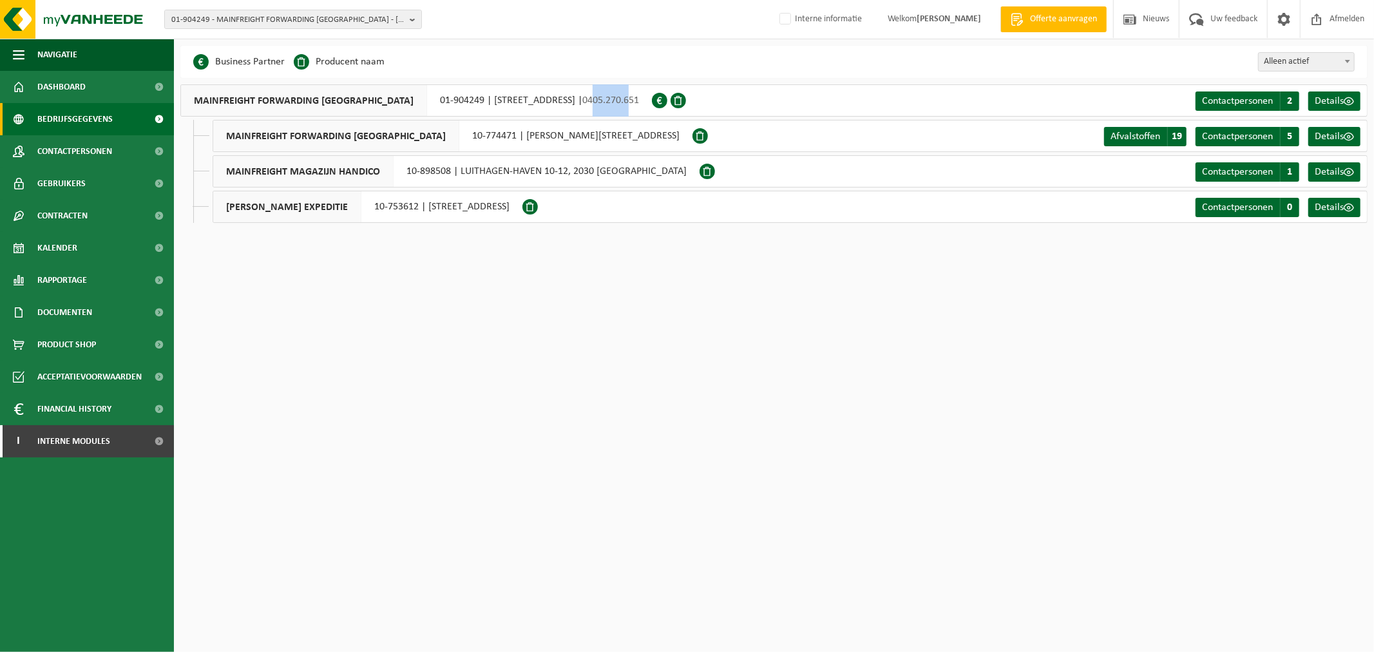
drag, startPoint x: 693, startPoint y: 101, endPoint x: 633, endPoint y: 110, distance: 59.9
click at [633, 110] on div "MAINFREIGHT FORWARDING [GEOGRAPHIC_DATA] 01-904249 | [STREET_ADDRESS] | 0405.27…" at bounding box center [416, 100] width 472 height 32
click at [694, 340] on html "01-904249 - MAINFREIGHT FORWARDING BELGIUM - OOSTENDE 01-904249 - MAINFREIGHT F…" at bounding box center [687, 326] width 1374 height 652
click at [479, 128] on div "MAINFREIGHT FORWARDING BELGIUM 10-774471 | BERTHA DE VRIESESTRAAT 2, 9052 ZWIJN…" at bounding box center [453, 136] width 480 height 32
drag, startPoint x: 383, startPoint y: 103, endPoint x: 430, endPoint y: 107, distance: 47.2
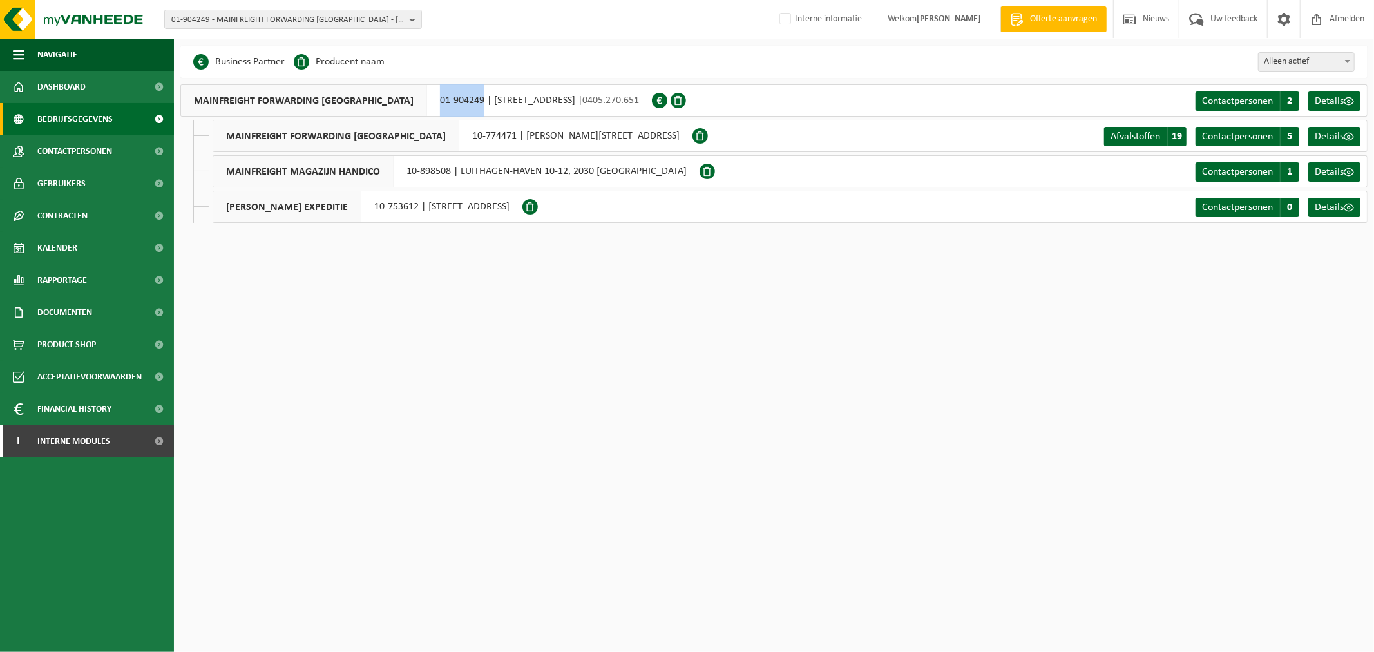
click at [430, 107] on div "MAINFREIGHT FORWARDING BELGIUM 01-904249 | ZANDVOORDESTRAAT 362, 8400 OOSTENDE …" at bounding box center [416, 100] width 472 height 32
click at [1226, 100] on span "Contactpersonen" at bounding box center [1237, 101] width 71 height 10
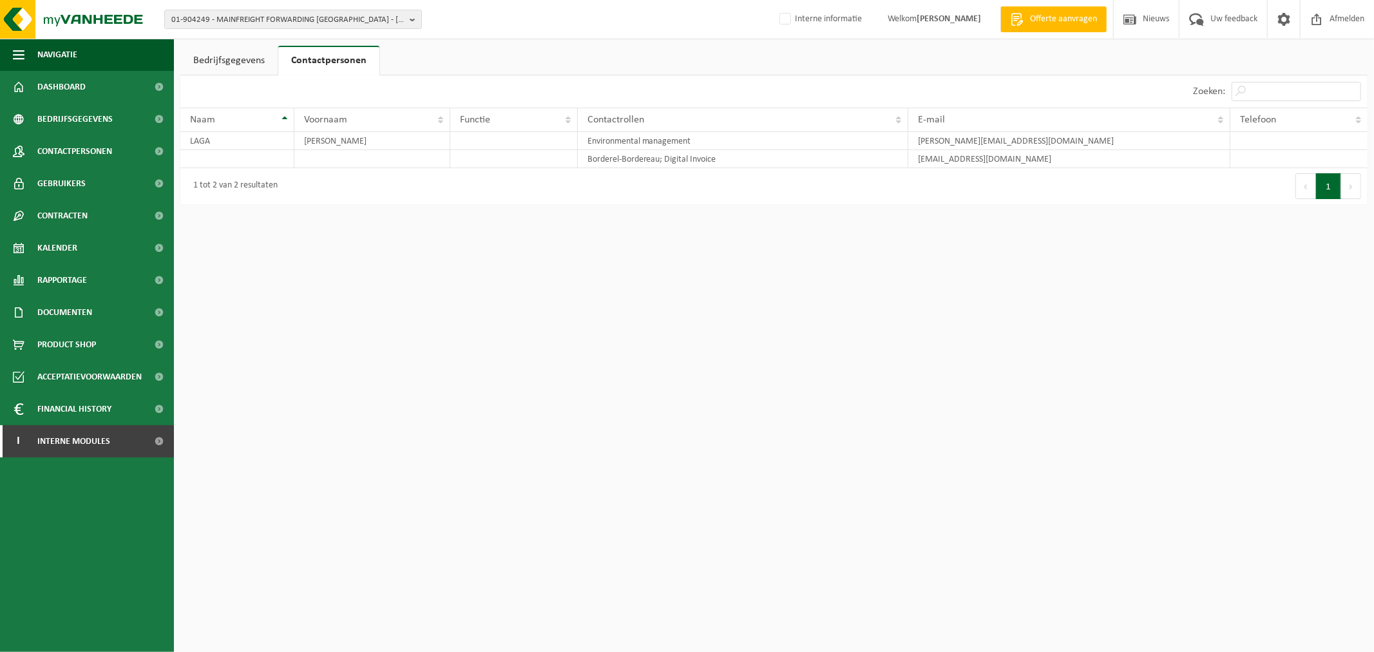
click at [774, 327] on html "01-904249 - MAINFREIGHT FORWARDING [GEOGRAPHIC_DATA] - [GEOGRAPHIC_DATA] 01-904…" at bounding box center [687, 326] width 1374 height 652
click at [613, 148] on td "Environmental management" at bounding box center [743, 141] width 331 height 18
click at [614, 145] on td "Environmental management" at bounding box center [743, 141] width 331 height 18
click at [614, 142] on td "Environmental management" at bounding box center [743, 141] width 331 height 18
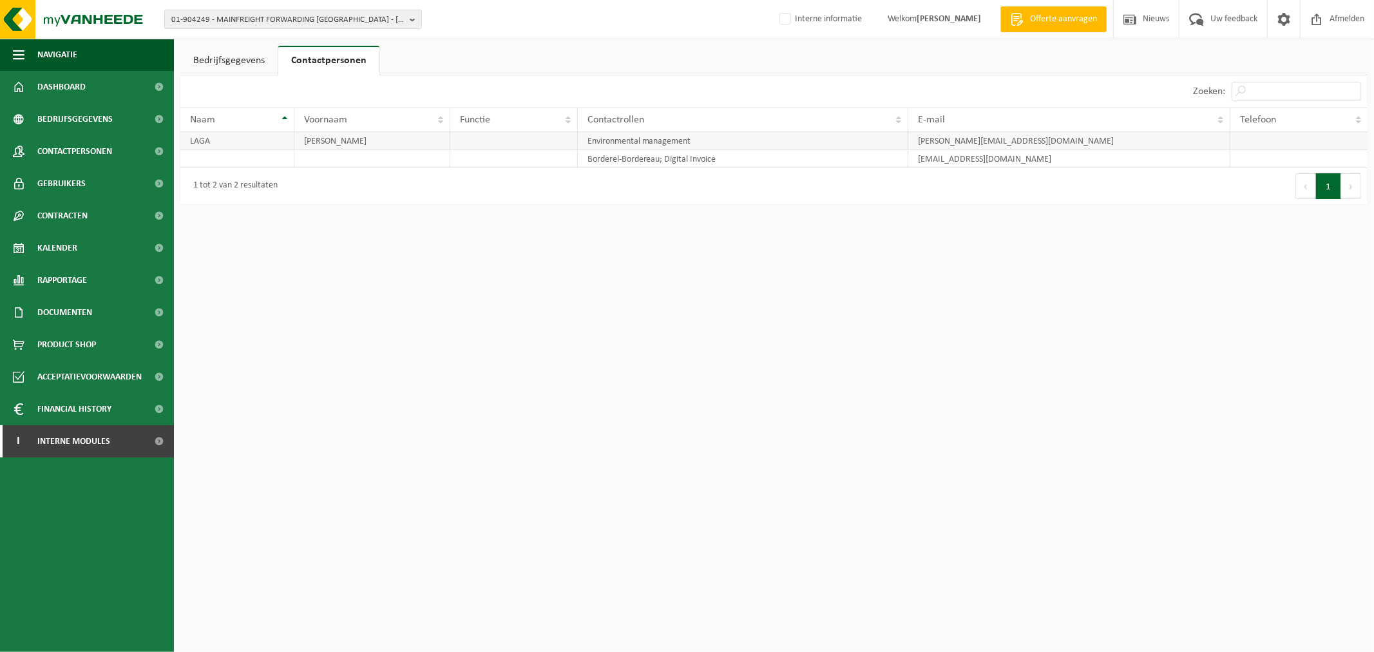
click at [298, 137] on td "FILIP" at bounding box center [372, 141] width 156 height 18
drag, startPoint x: 367, startPoint y: 145, endPoint x: 294, endPoint y: 153, distance: 73.9
click at [294, 153] on tbody "LAGA FILIP Environmental management filip.laga@be.mainfreight.com Borderel-Bord…" at bounding box center [773, 150] width 1187 height 36
click at [390, 146] on td "[PERSON_NAME]" at bounding box center [372, 141] width 156 height 18
drag, startPoint x: 352, startPoint y: 137, endPoint x: 246, endPoint y: 155, distance: 107.2
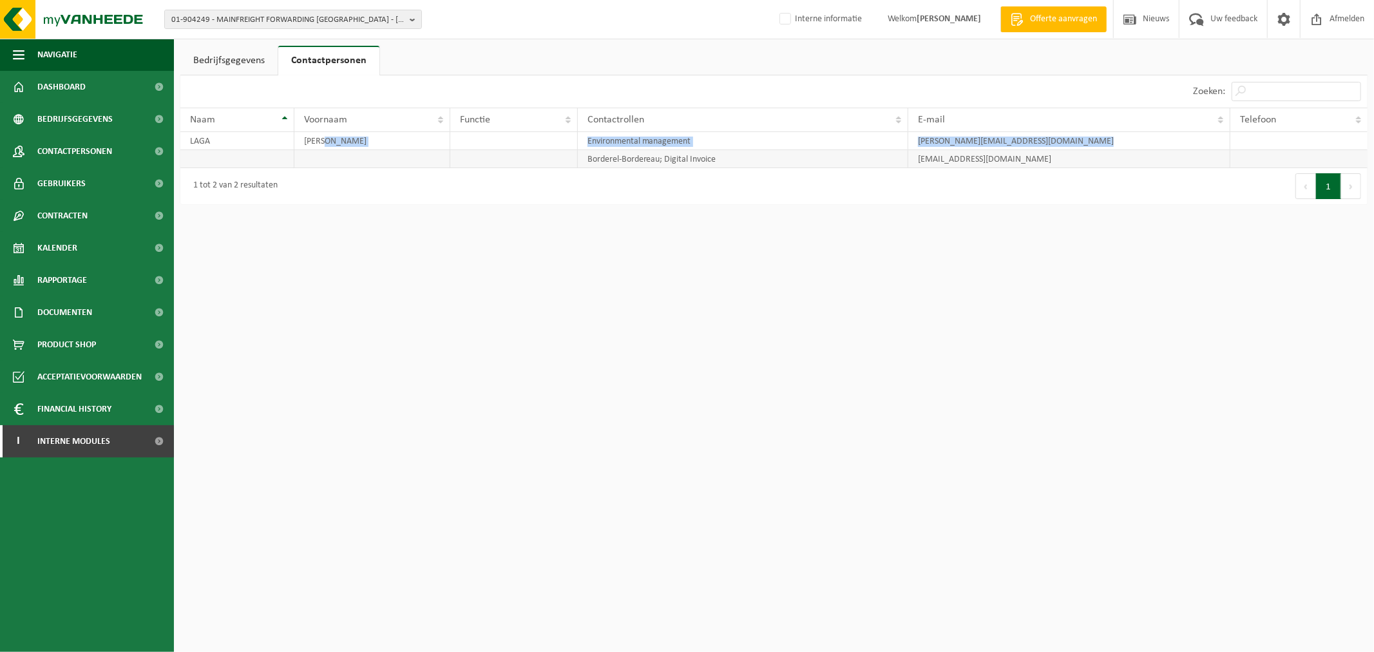
click at [246, 155] on tbody "LAGA FILIP Environmental management filip.laga@be.mainfreight.com Borderel-Bord…" at bounding box center [773, 150] width 1187 height 36
click at [707, 327] on html "01-904249 - MAINFREIGHT FORWARDING [GEOGRAPHIC_DATA] - [GEOGRAPHIC_DATA] 01-904…" at bounding box center [687, 326] width 1374 height 652
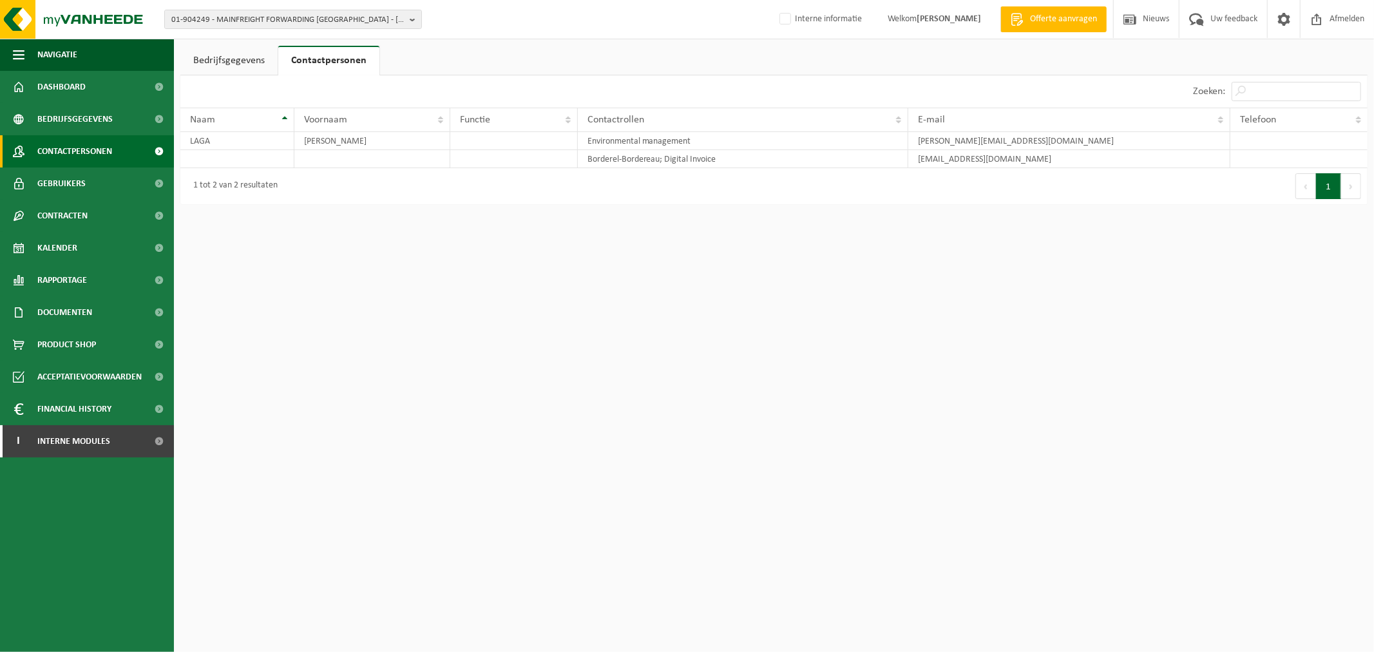
click at [107, 160] on span "Contactpersonen" at bounding box center [74, 151] width 75 height 32
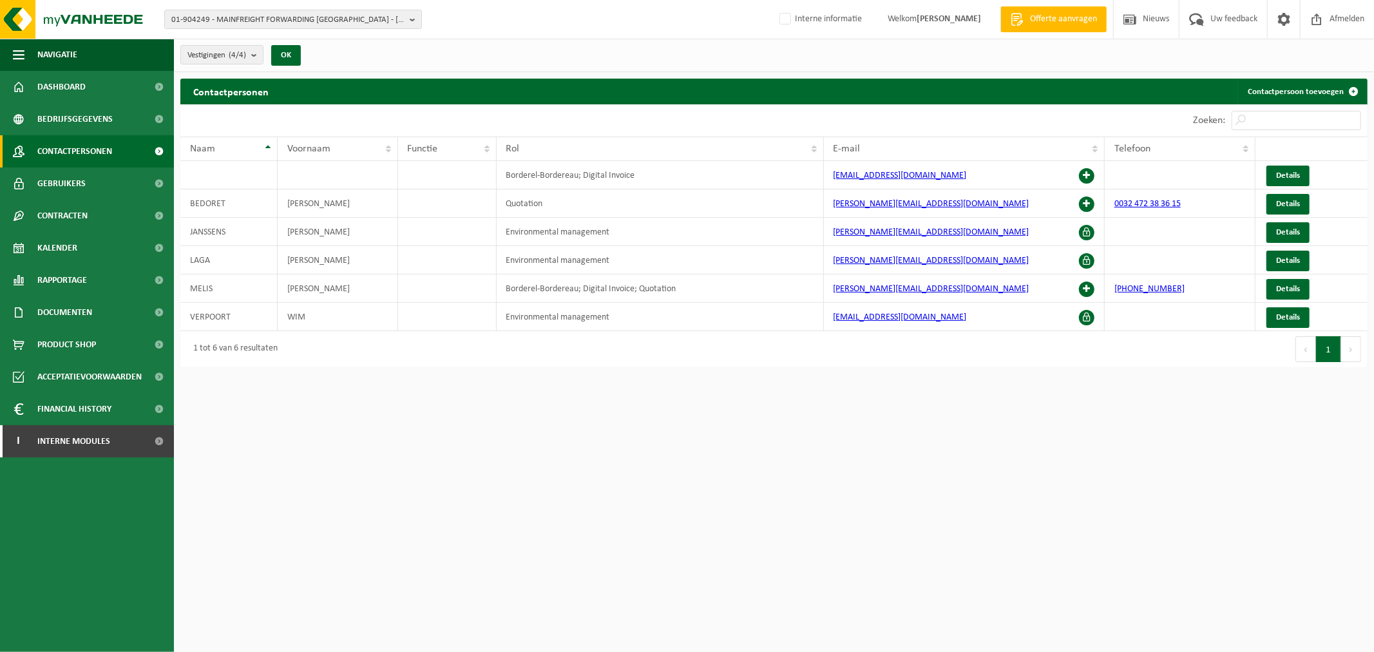
click at [876, 433] on html "01-904249 - MAINFREIGHT FORWARDING [GEOGRAPHIC_DATA] - [GEOGRAPHIC_DATA] 01-904…" at bounding box center [687, 326] width 1374 height 652
click at [1276, 314] on span "Details" at bounding box center [1288, 317] width 24 height 8
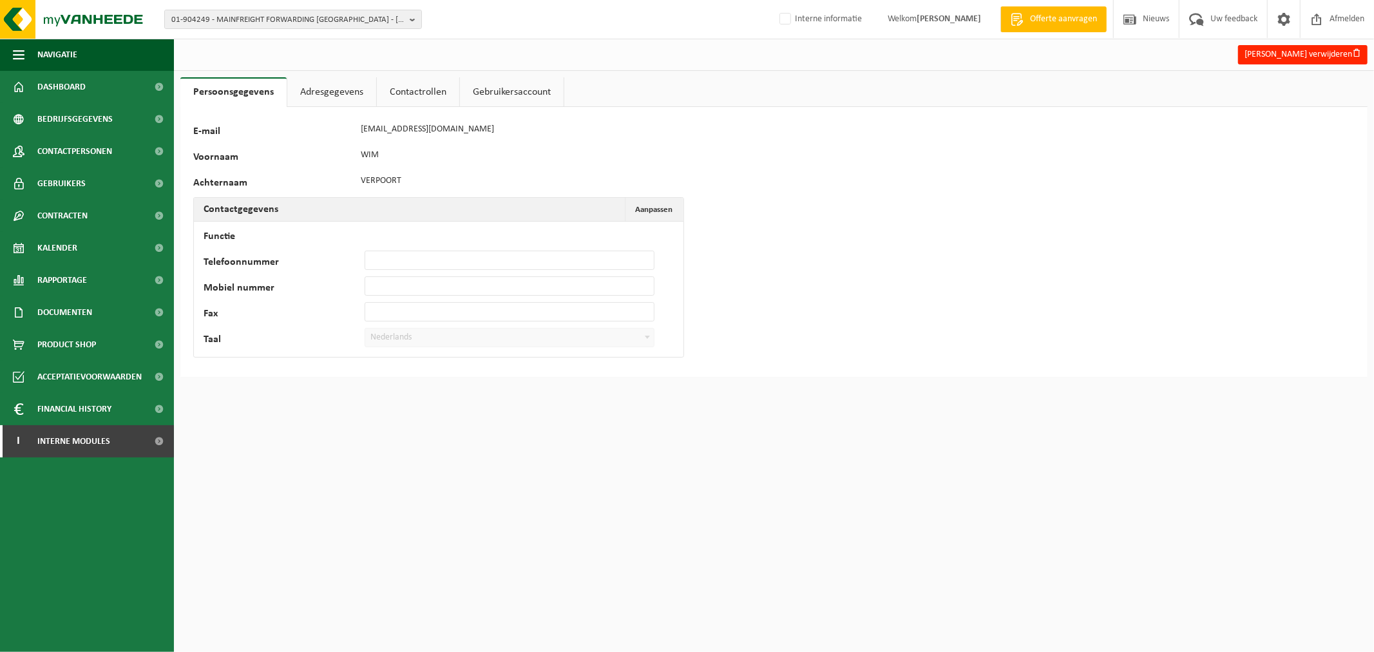
click at [400, 95] on link "Contactrollen" at bounding box center [418, 92] width 82 height 30
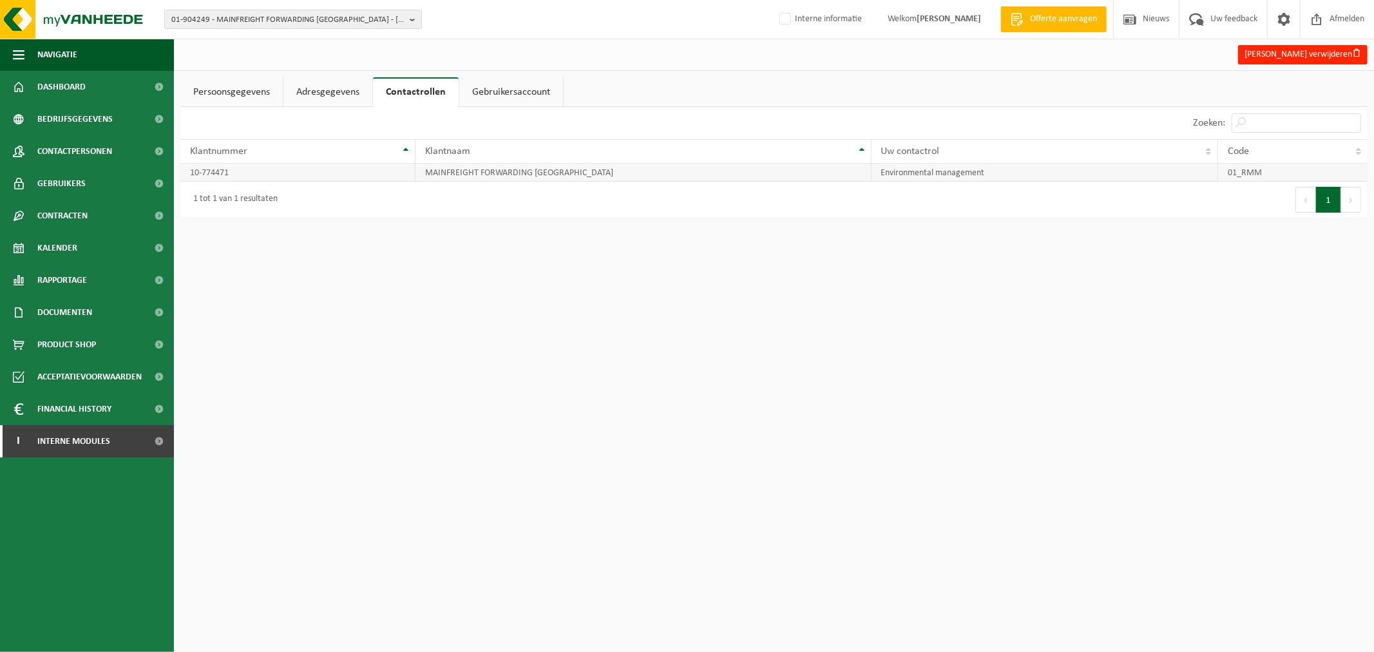
click at [982, 178] on td "Environmental management" at bounding box center [1045, 173] width 347 height 18
click at [216, 88] on link "Persoonsgegevens" at bounding box center [231, 92] width 102 height 30
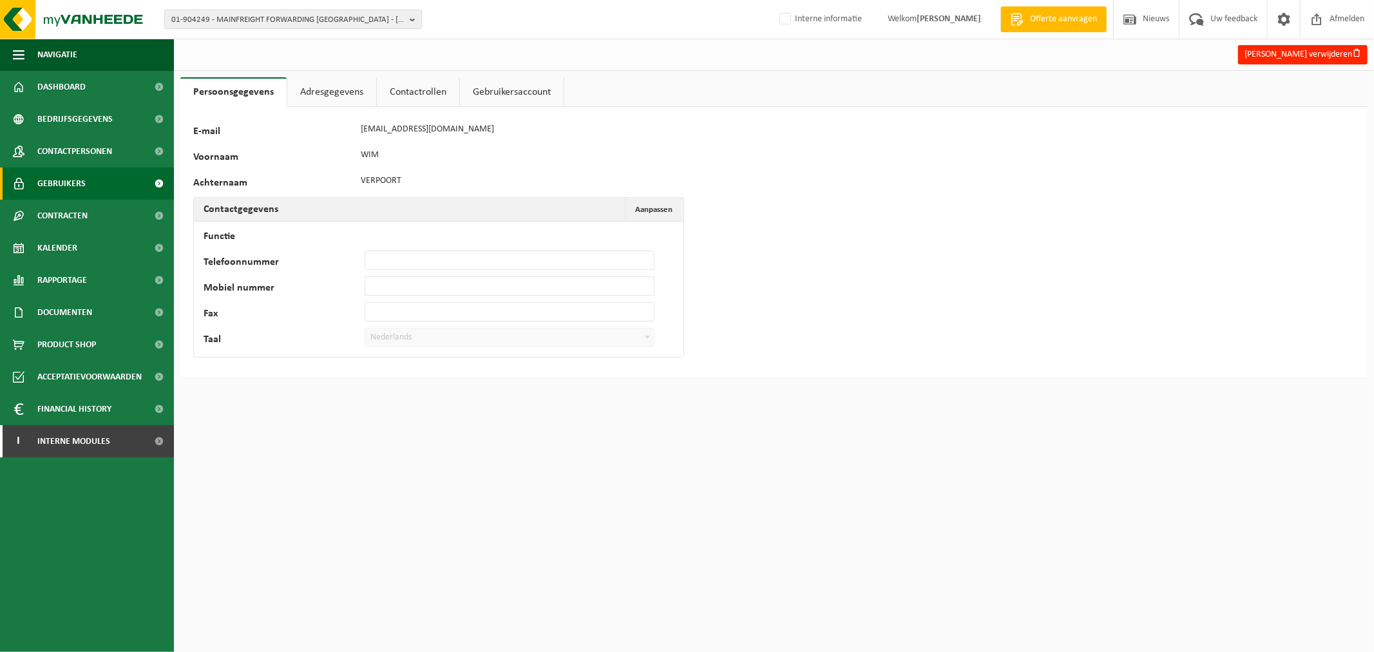
click at [89, 189] on link "Gebruikers" at bounding box center [87, 184] width 174 height 32
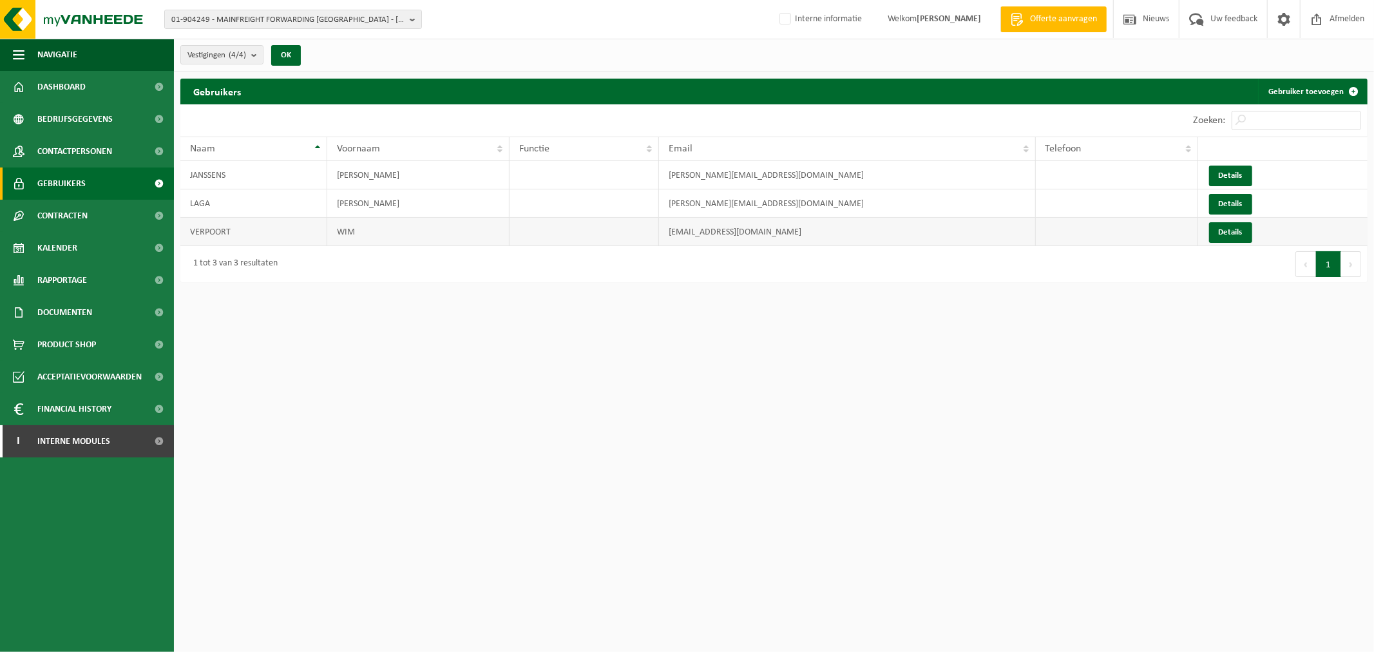
click at [661, 228] on td "[EMAIL_ADDRESS][DOMAIN_NAME]" at bounding box center [847, 232] width 377 height 28
drag, startPoint x: 805, startPoint y: 242, endPoint x: 798, endPoint y: 244, distance: 7.8
click at [798, 244] on td "[EMAIL_ADDRESS][DOMAIN_NAME]" at bounding box center [847, 232] width 377 height 28
drag, startPoint x: 733, startPoint y: 235, endPoint x: 636, endPoint y: 238, distance: 96.7
click at [636, 238] on tr "VERPOORT WIM [EMAIL_ADDRESS][DOMAIN_NAME] Details" at bounding box center [773, 232] width 1187 height 28
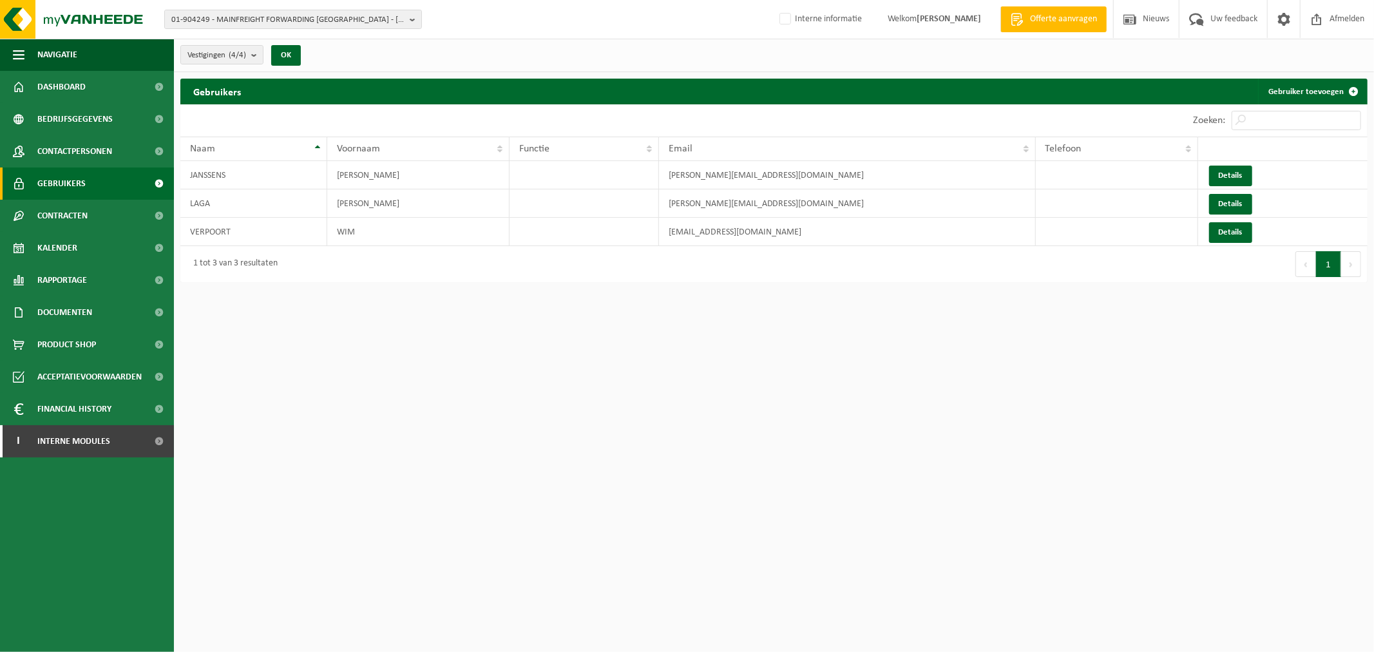
click at [636, 434] on html "01-904249 - MAINFREIGHT FORWARDING [GEOGRAPHIC_DATA] - [GEOGRAPHIC_DATA] 01-904…" at bounding box center [687, 326] width 1374 height 652
click at [731, 234] on td "[EMAIL_ADDRESS][DOMAIN_NAME]" at bounding box center [847, 232] width 377 height 28
drag, startPoint x: 836, startPoint y: 227, endPoint x: 662, endPoint y: 232, distance: 174.0
click at [662, 232] on td "[EMAIL_ADDRESS][DOMAIN_NAME]" at bounding box center [847, 232] width 377 height 28
click at [599, 416] on html "01-904249 - MAINFREIGHT FORWARDING [GEOGRAPHIC_DATA] - [GEOGRAPHIC_DATA] 01-904…" at bounding box center [687, 326] width 1374 height 652
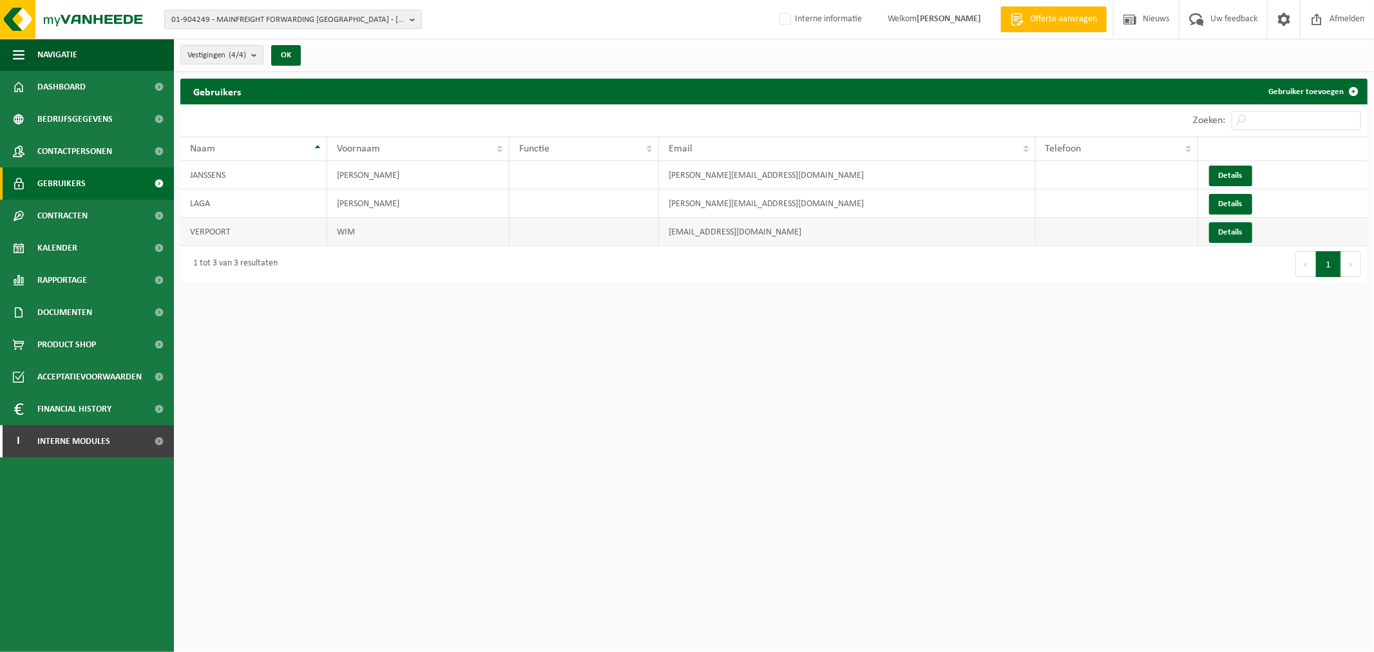
click at [756, 226] on td "[EMAIL_ADDRESS][DOMAIN_NAME]" at bounding box center [847, 232] width 377 height 28
click at [776, 231] on td "wim.verpoort@mainfreight.com" at bounding box center [847, 232] width 377 height 28
drag, startPoint x: 813, startPoint y: 234, endPoint x: 625, endPoint y: 235, distance: 188.1
click at [625, 235] on tr "VERPOORT WIM wim.verpoort@mainfreight.com Details" at bounding box center [773, 232] width 1187 height 28
click at [626, 235] on td at bounding box center [584, 232] width 149 height 28
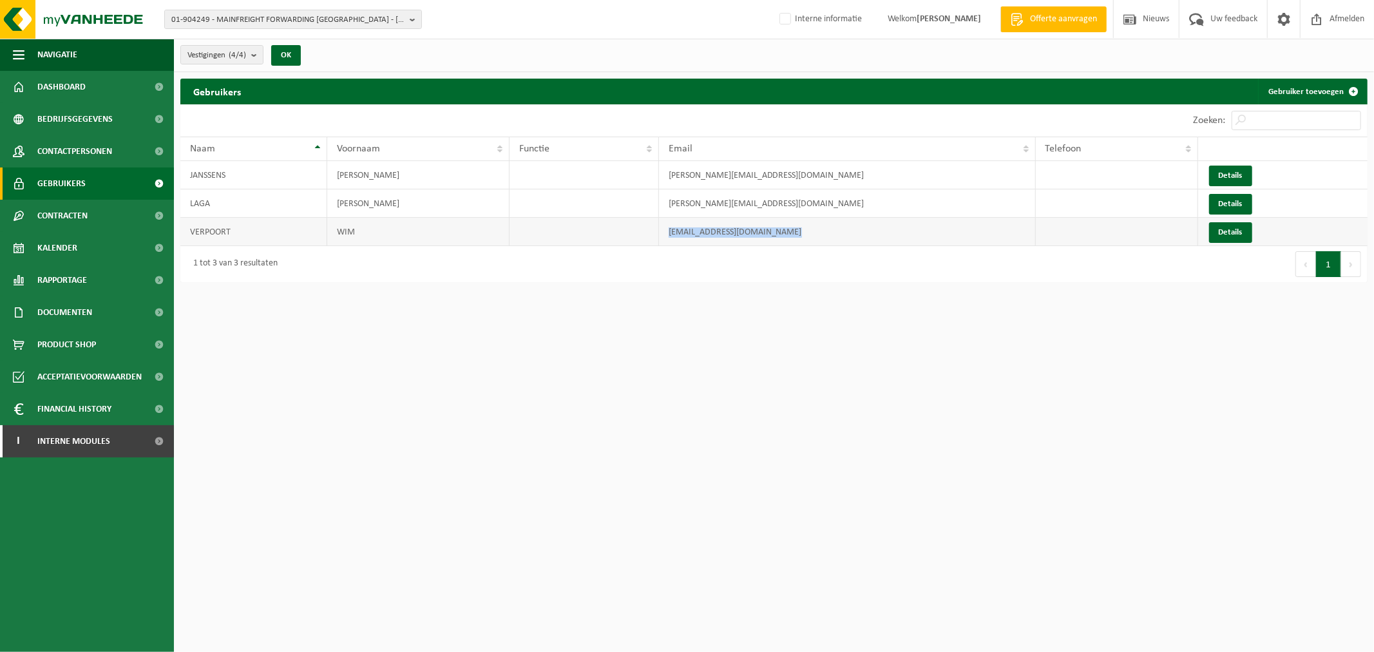
click at [742, 230] on td "wim.verpoort@mainfreight.com" at bounding box center [847, 232] width 377 height 28
drag, startPoint x: 813, startPoint y: 233, endPoint x: 667, endPoint y: 227, distance: 145.7
click at [667, 227] on td "wim.verpoort@mainfreight.com" at bounding box center [847, 232] width 377 height 28
click at [818, 233] on td "wim.verpoort@mainfreight.com" at bounding box center [847, 232] width 377 height 28
click at [812, 241] on td "wim.verpoort@mainfreight.com" at bounding box center [847, 232] width 377 height 28
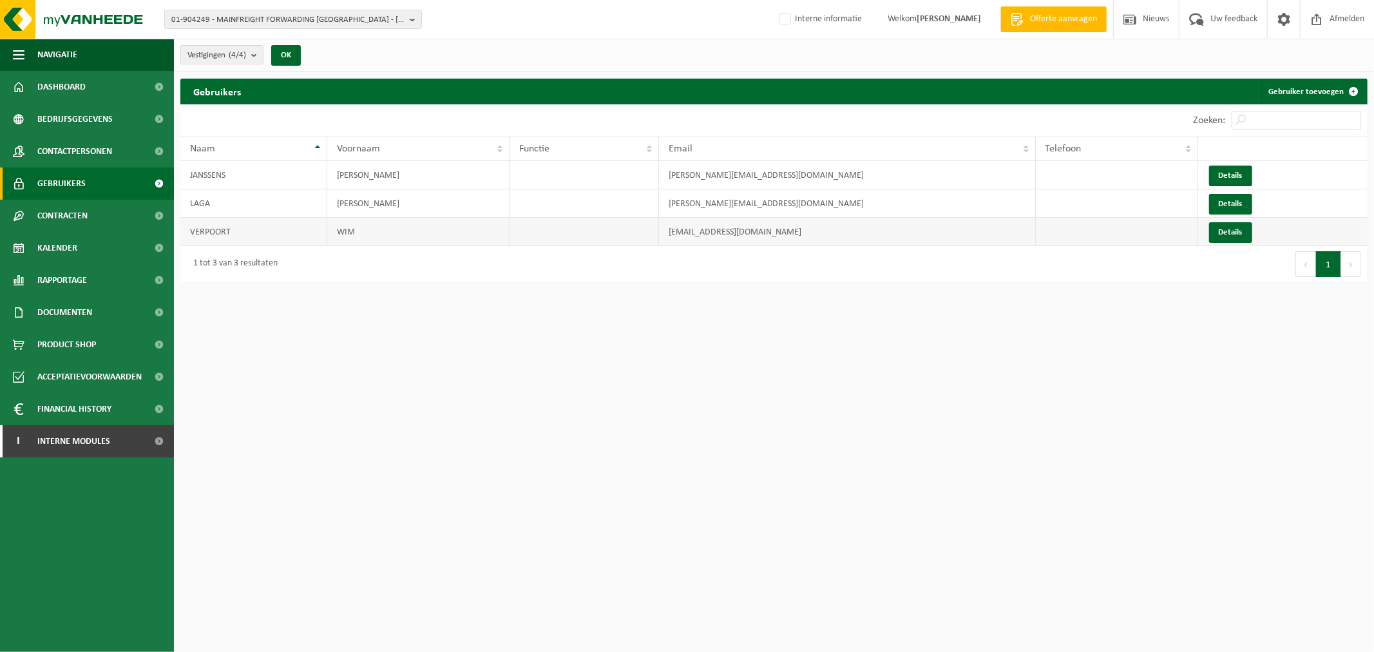
click at [774, 239] on td "wim.verpoort@mainfreight.com" at bounding box center [847, 232] width 377 height 28
drag, startPoint x: 788, startPoint y: 231, endPoint x: 565, endPoint y: 224, distance: 223.0
click at [565, 224] on tr "VERPOORT WIM wim.verpoort@mainfreight.com Details" at bounding box center [773, 232] width 1187 height 28
click at [704, 387] on html "01-904249 - MAINFREIGHT FORWARDING BELGIUM - OOSTENDE 01-904249 - MAINFREIGHT F…" at bounding box center [687, 326] width 1374 height 652
click at [745, 234] on td "wim.verpoort@mainfreight.com" at bounding box center [847, 232] width 377 height 28
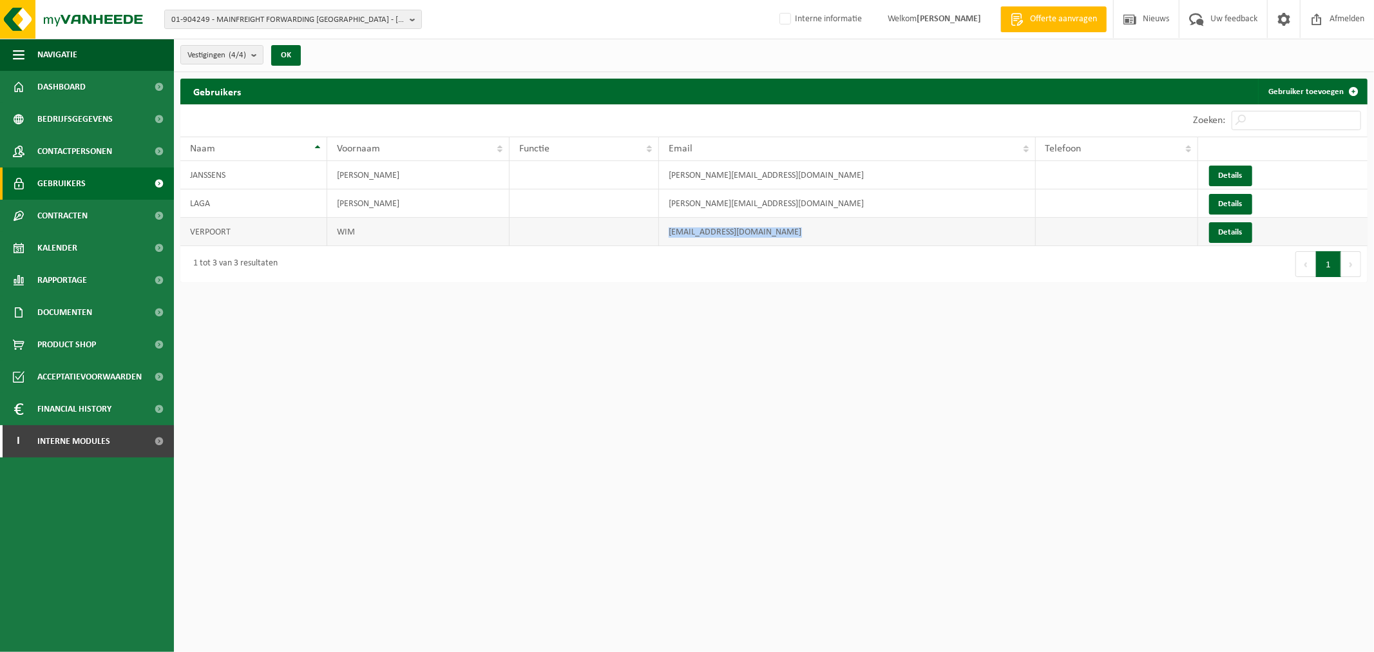
drag, startPoint x: 807, startPoint y: 236, endPoint x: 661, endPoint y: 238, distance: 146.3
click at [661, 238] on td "wim.verpoort@mainfreight.com" at bounding box center [847, 232] width 377 height 28
click at [709, 179] on td "pascal.janssens@mainfreight.com" at bounding box center [847, 175] width 377 height 28
click at [794, 237] on td "wim.verpoort@mainfreight.com" at bounding box center [847, 232] width 377 height 28
drag, startPoint x: 794, startPoint y: 236, endPoint x: 622, endPoint y: 235, distance: 172.7
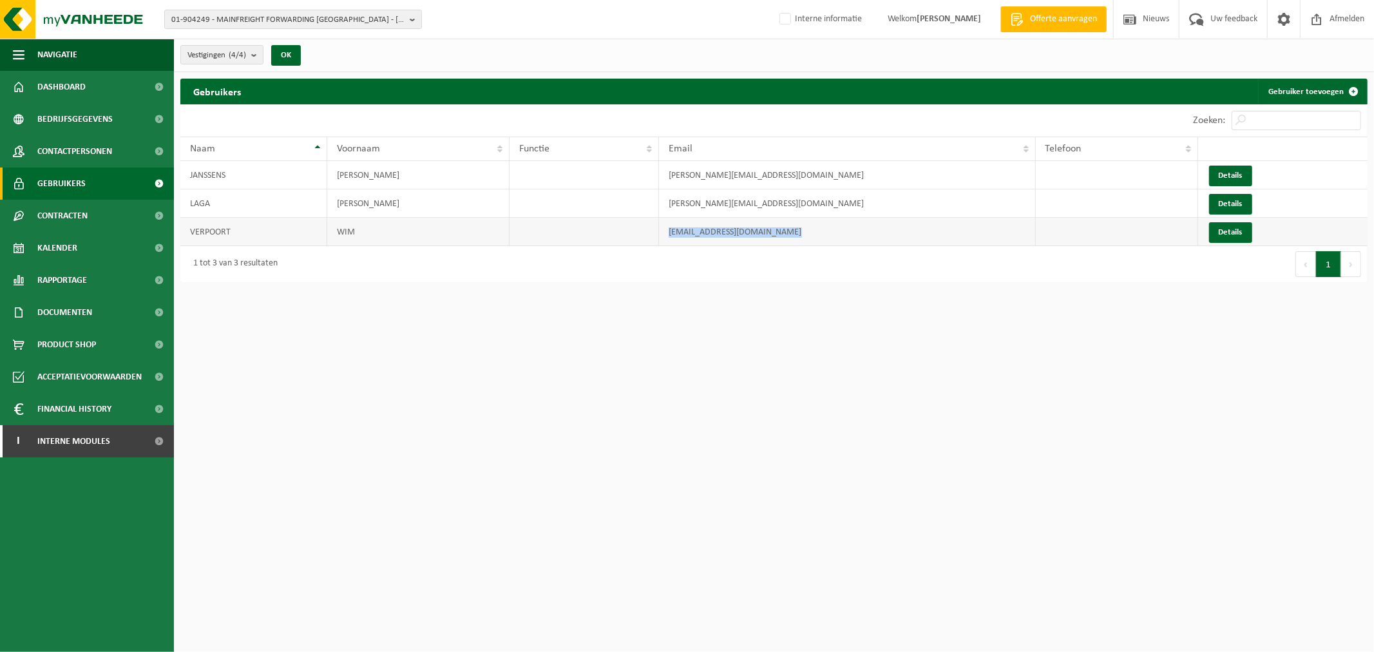
click at [622, 235] on tr "VERPOORT WIM wim.verpoort@mainfreight.com Details" at bounding box center [773, 232] width 1187 height 28
click at [332, 19] on span "01-904249 - MAINFREIGHT FORWARDING [GEOGRAPHIC_DATA] - [GEOGRAPHIC_DATA]" at bounding box center [287, 19] width 233 height 19
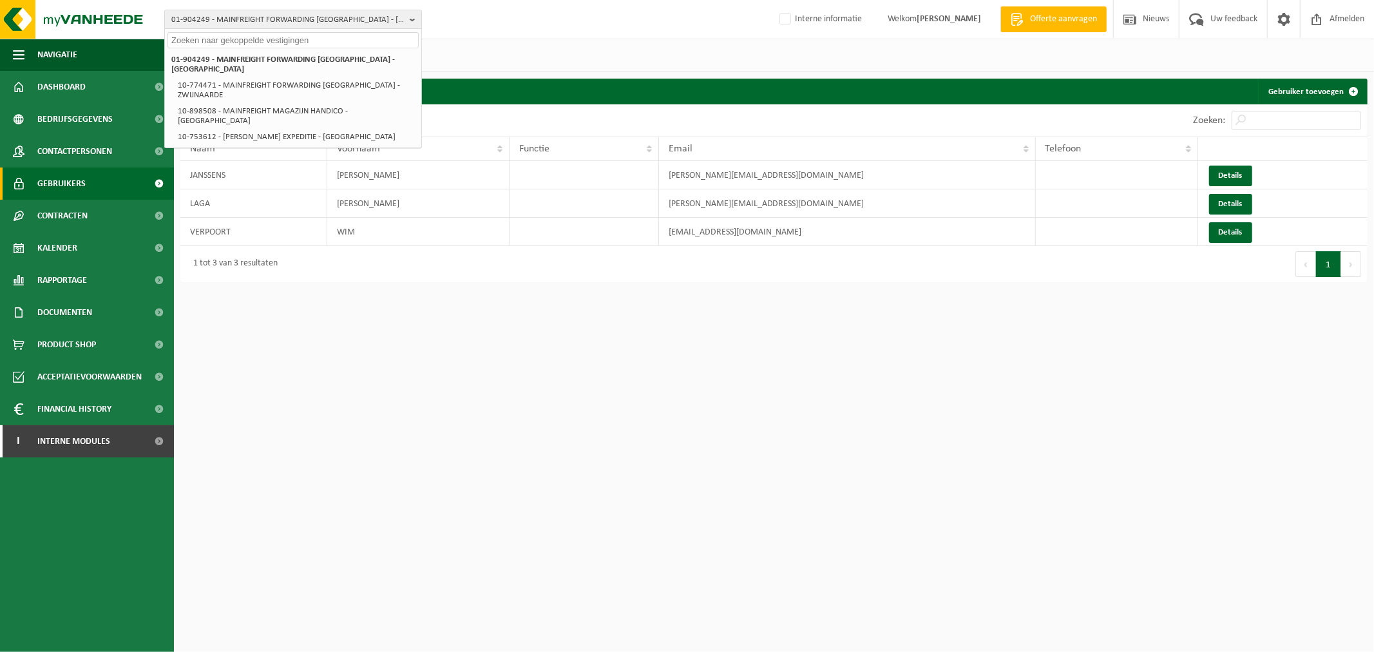
drag, startPoint x: 637, startPoint y: 415, endPoint x: 655, endPoint y: 407, distance: 19.6
click at [637, 415] on html "01-904249 - MAINFREIGHT FORWARDING [GEOGRAPHIC_DATA] - [GEOGRAPHIC_DATA] 01-904…" at bounding box center [687, 326] width 1374 height 652
click at [911, 233] on td "wim.verpoort@mainfreight.com" at bounding box center [847, 232] width 377 height 28
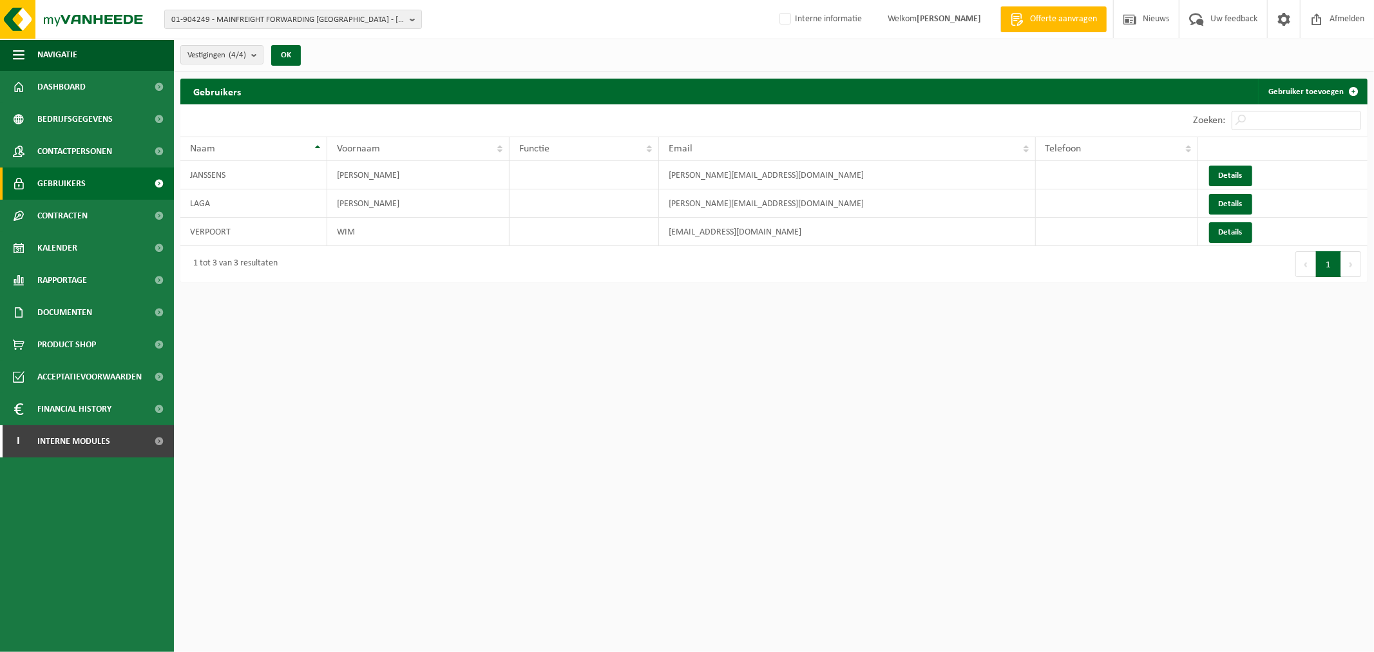
click at [997, 308] on html "01-904249 - MAINFREIGHT FORWARDING BELGIUM - OOSTENDE 01-904249 - MAINFREIGHT F…" at bounding box center [687, 326] width 1374 height 652
click at [743, 240] on td "wim.verpoort@mainfreight.com" at bounding box center [847, 232] width 377 height 28
drag, startPoint x: 814, startPoint y: 236, endPoint x: 606, endPoint y: 232, distance: 208.1
click at [606, 232] on tr "VERPOORT WIM wim.verpoort@mainfreight.com Details" at bounding box center [773, 232] width 1187 height 28
copy tr "wim.verpoort@mainfreight.com"
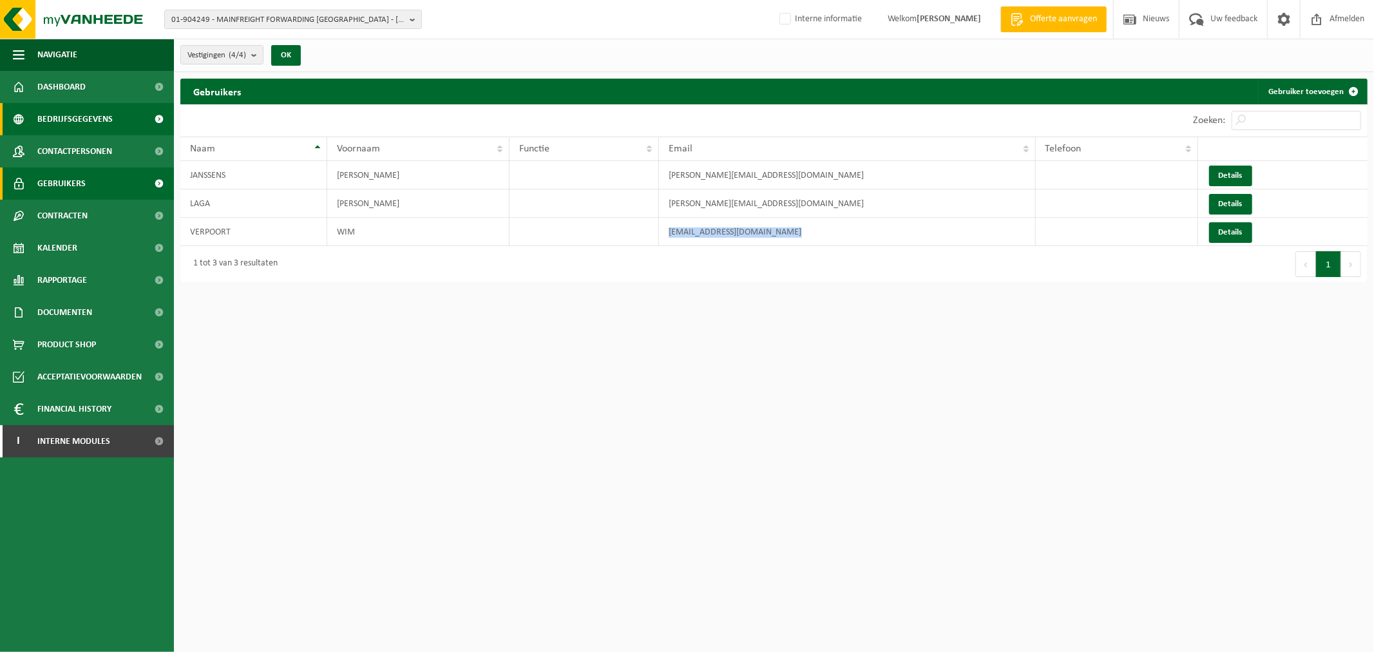
drag, startPoint x: 115, startPoint y: 124, endPoint x: 124, endPoint y: 121, distance: 9.6
click at [115, 124] on link "Bedrijfsgegevens" at bounding box center [87, 119] width 174 height 32
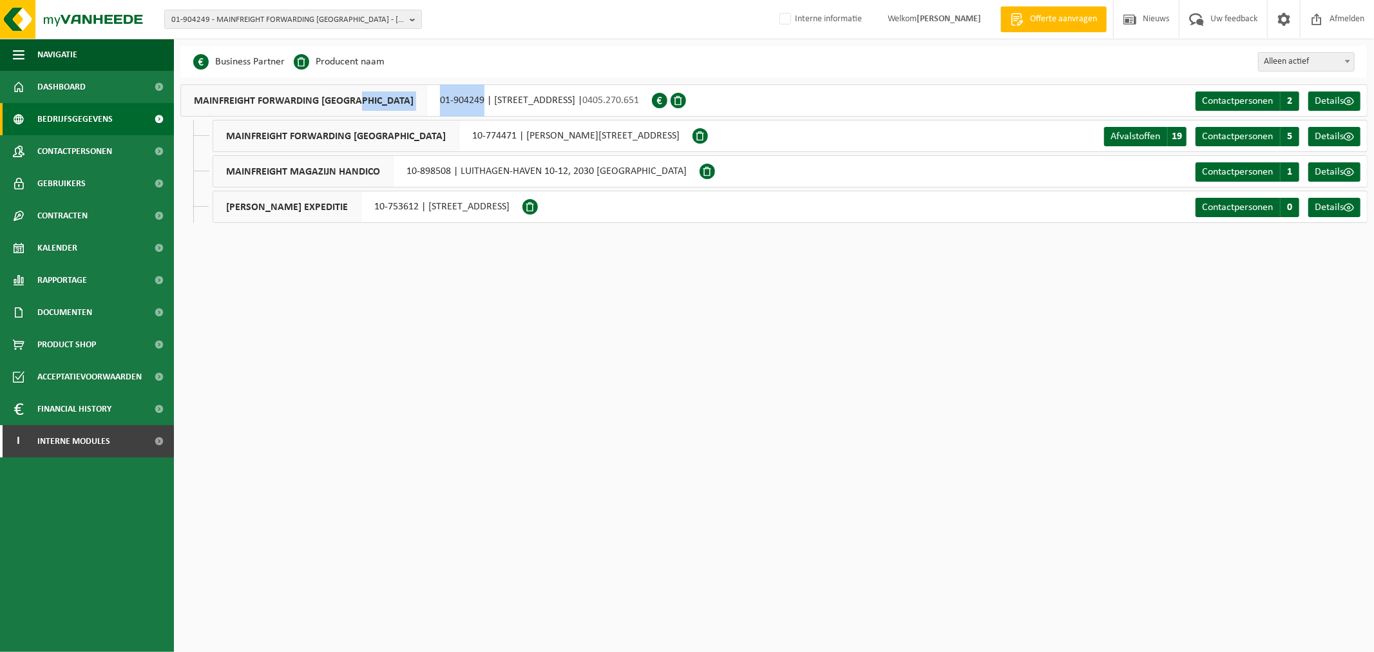
drag, startPoint x: 372, startPoint y: 97, endPoint x: 432, endPoint y: 104, distance: 60.3
click at [432, 104] on div "MAINFREIGHT FORWARDING [GEOGRAPHIC_DATA] 01-904249 | [STREET_ADDRESS] | 0405.27…" at bounding box center [416, 100] width 472 height 32
copy div "01-904249"
drag, startPoint x: 41, startPoint y: 179, endPoint x: 413, endPoint y: 214, distance: 374.0
click at [41, 179] on span "Gebruikers" at bounding box center [61, 184] width 48 height 32
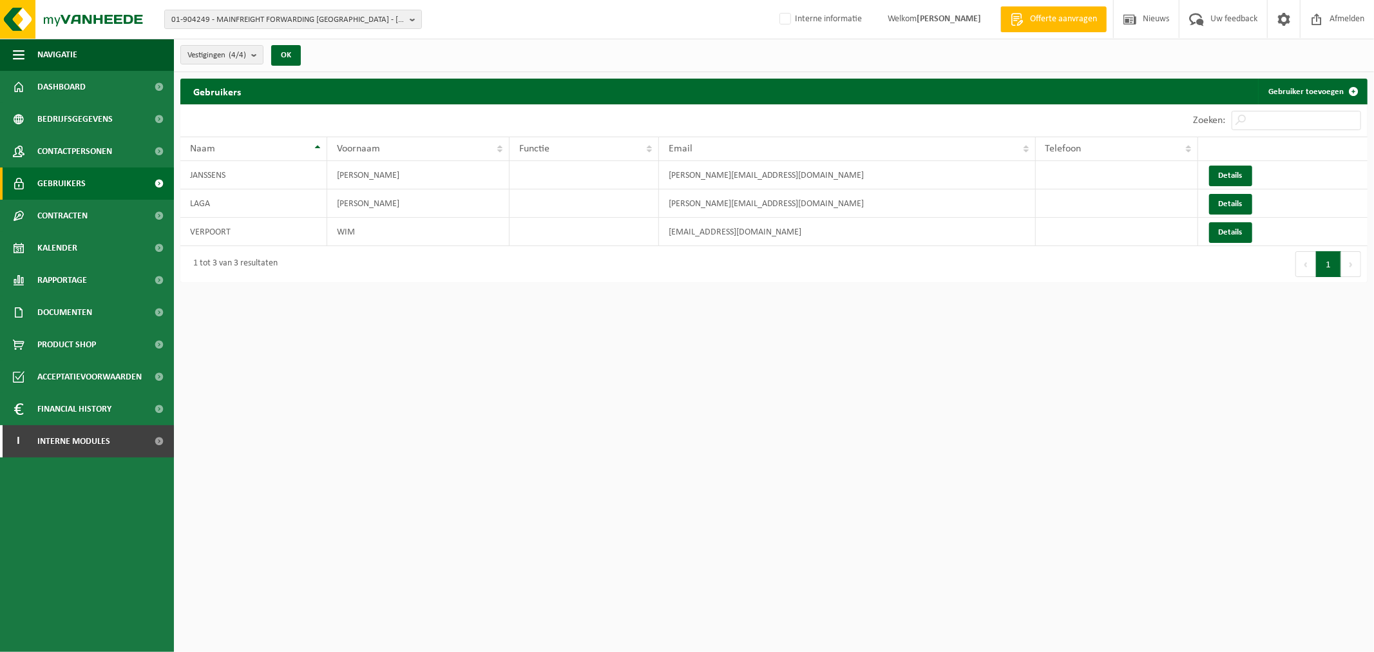
click at [832, 450] on html "01-904249 - MAINFREIGHT FORWARDING [GEOGRAPHIC_DATA] - [GEOGRAPHIC_DATA] 01-904…" at bounding box center [687, 326] width 1374 height 652
click at [1241, 204] on span "Details" at bounding box center [1231, 204] width 24 height 8
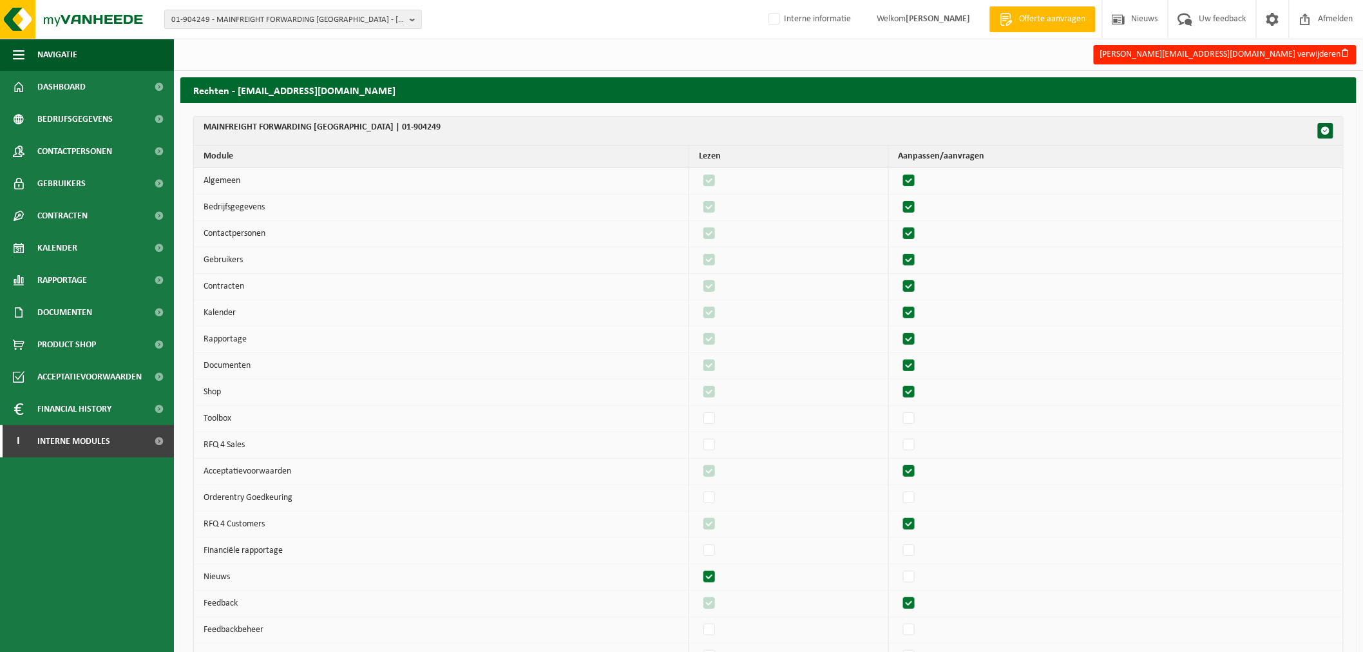
click at [1280, 61] on button "[PERSON_NAME][EMAIL_ADDRESS][DOMAIN_NAME] verwijderen" at bounding box center [1225, 54] width 263 height 19
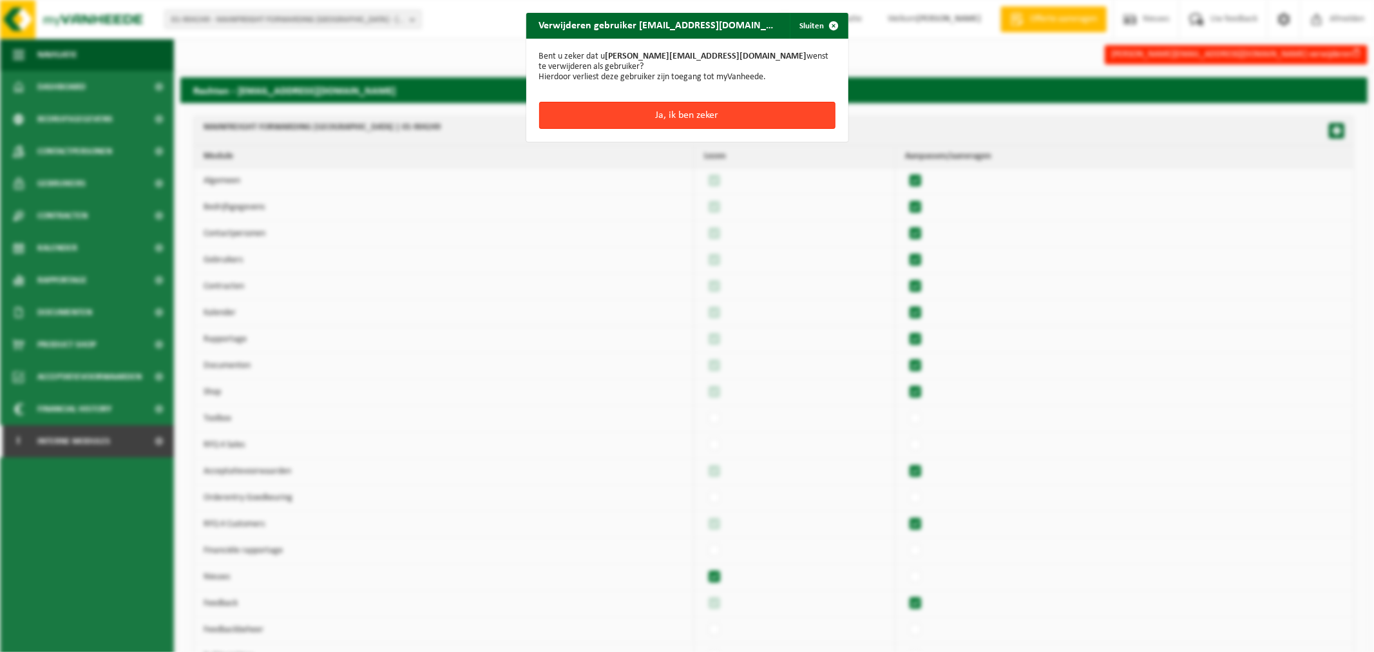
click at [667, 116] on button "Ja, ik ben zeker" at bounding box center [687, 115] width 296 height 27
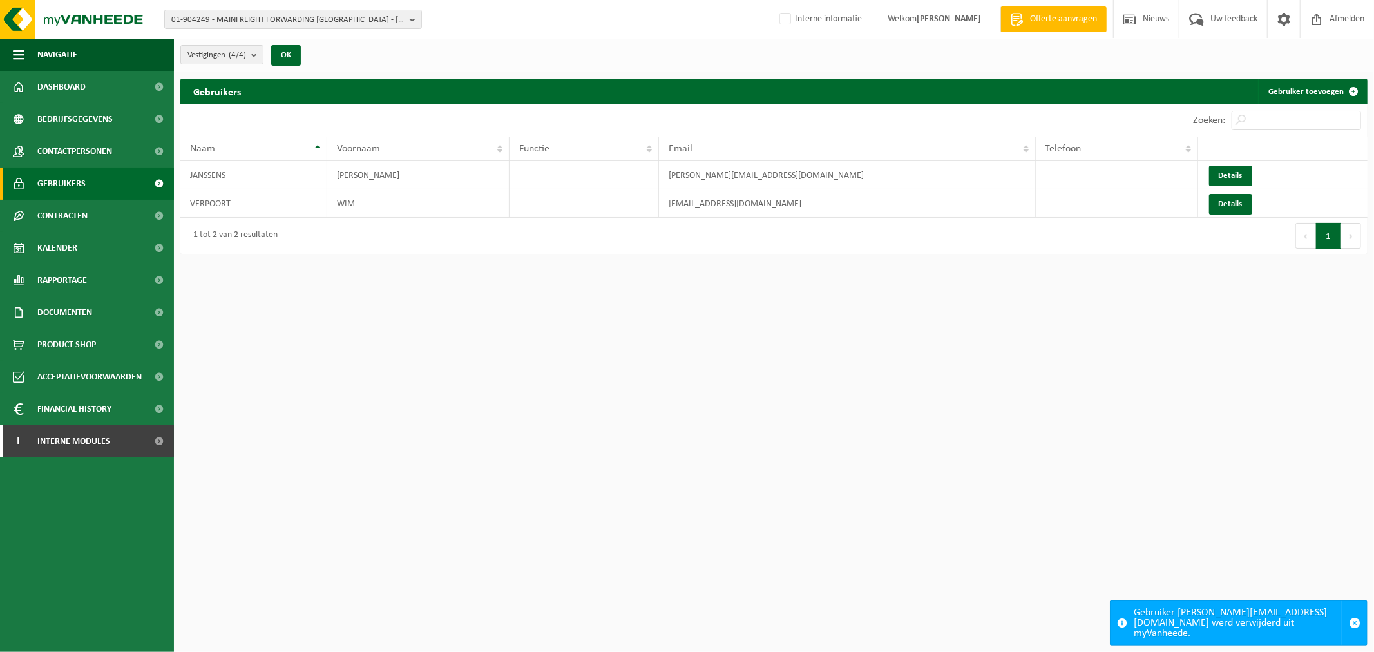
click at [616, 291] on html "01-904249 - MAINFREIGHT FORWARDING [GEOGRAPHIC_DATA] - [GEOGRAPHIC_DATA] 01-904…" at bounding box center [687, 326] width 1374 height 652
click at [101, 153] on span "Contactpersonen" at bounding box center [74, 151] width 75 height 32
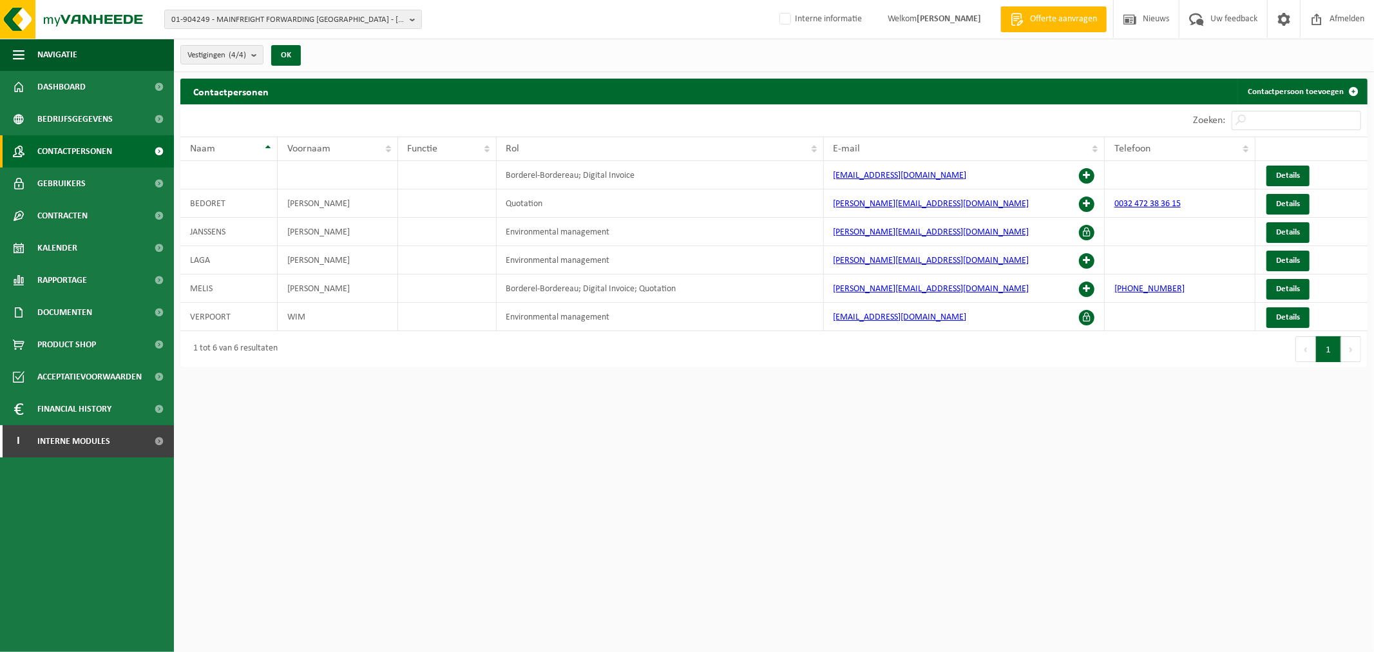
click at [1149, 436] on html "01-904249 - MAINFREIGHT FORWARDING BELGIUM - OOSTENDE 01-904249 - MAINFREIGHT F…" at bounding box center [687, 326] width 1374 height 652
click at [1279, 263] on span "Details" at bounding box center [1288, 260] width 24 height 8
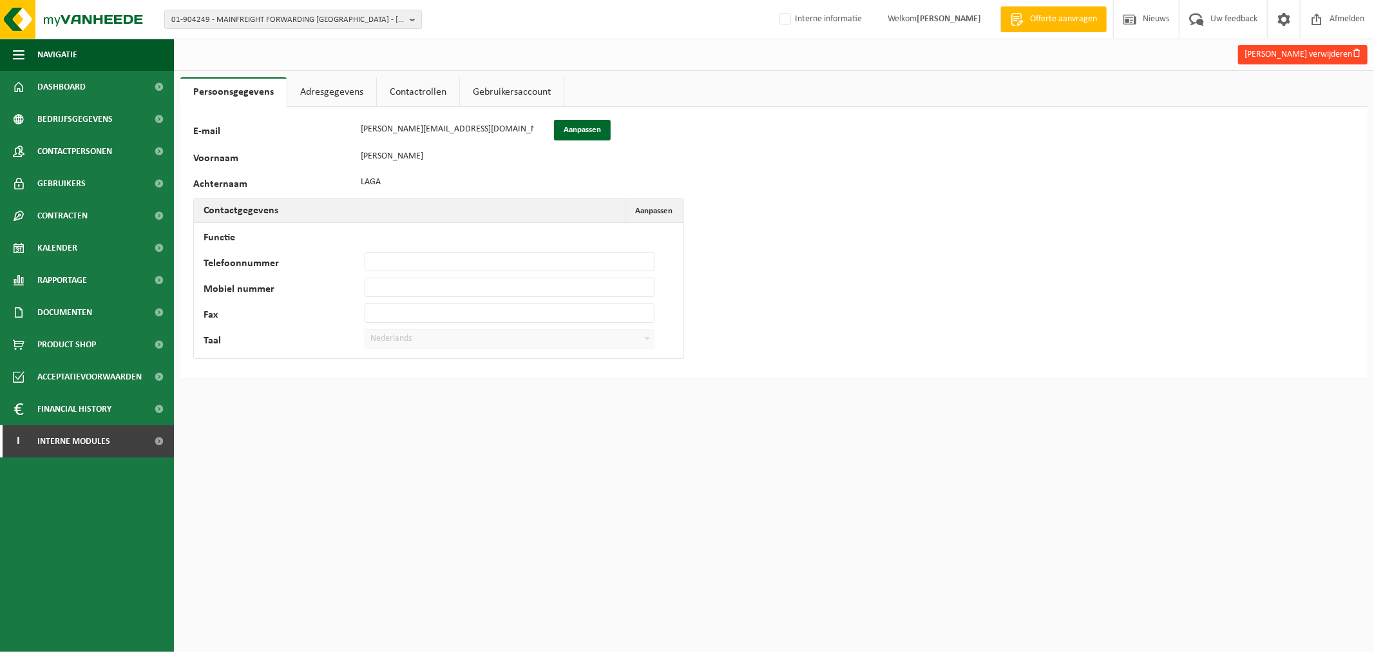
click at [1265, 59] on button "[PERSON_NAME] verwijderen" at bounding box center [1302, 54] width 129 height 19
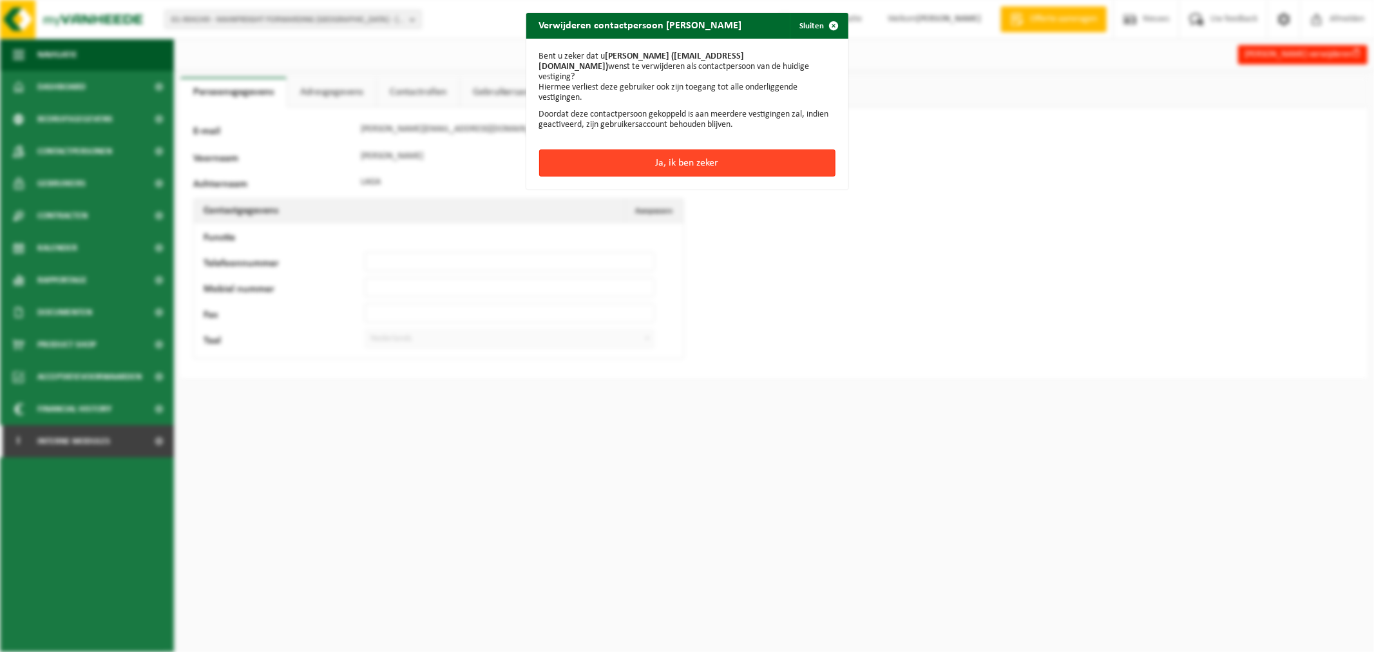
click at [646, 149] on button "Ja, ik ben zeker" at bounding box center [687, 162] width 296 height 27
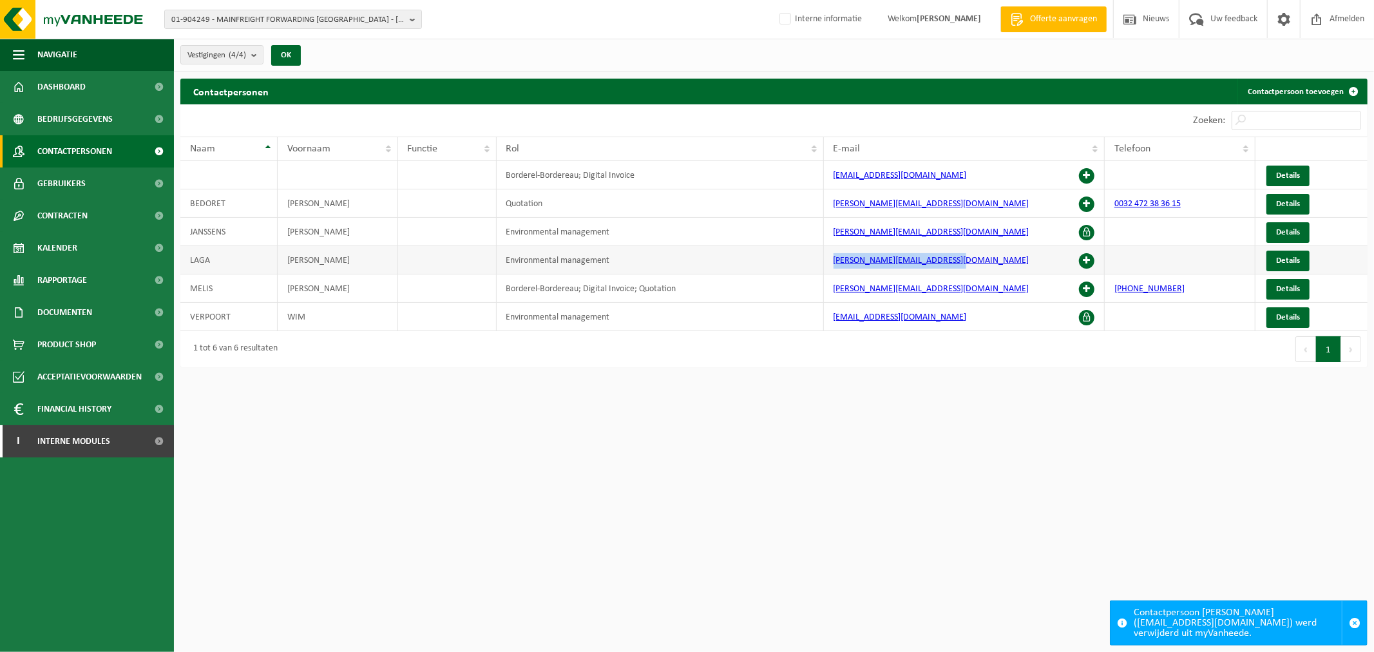
drag, startPoint x: 955, startPoint y: 265, endPoint x: 787, endPoint y: 256, distance: 168.4
click at [787, 256] on tr "[PERSON_NAME] Environmental management [PERSON_NAME][EMAIL_ADDRESS][DOMAIN_NAME…" at bounding box center [773, 260] width 1187 height 28
copy tr "[PERSON_NAME][EMAIL_ADDRESS][DOMAIN_NAME]"
